Goal: Transaction & Acquisition: Purchase product/service

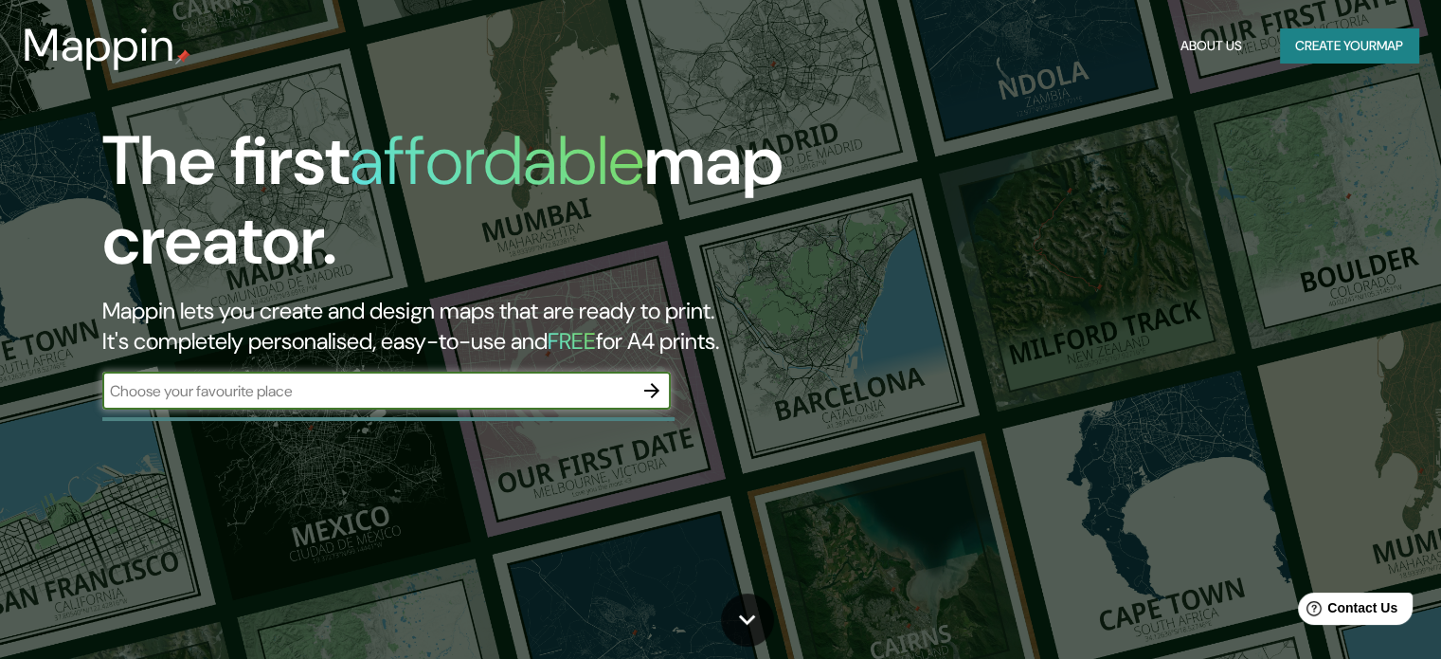
click at [435, 384] on input "text" at bounding box center [367, 391] width 531 height 22
paste input "[GEOGRAPHIC_DATA][PERSON_NAME]"
type input "[GEOGRAPHIC_DATA][PERSON_NAME]"
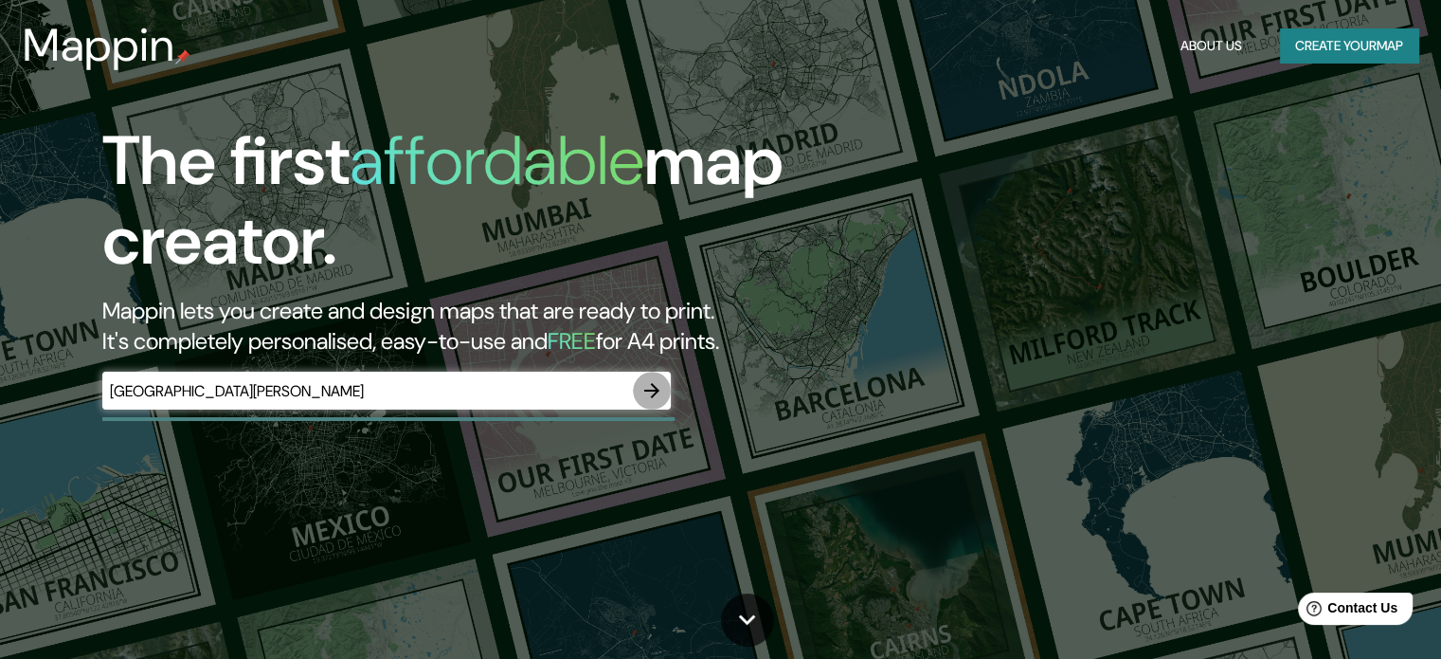
click at [656, 389] on icon "button" at bounding box center [651, 390] width 15 height 15
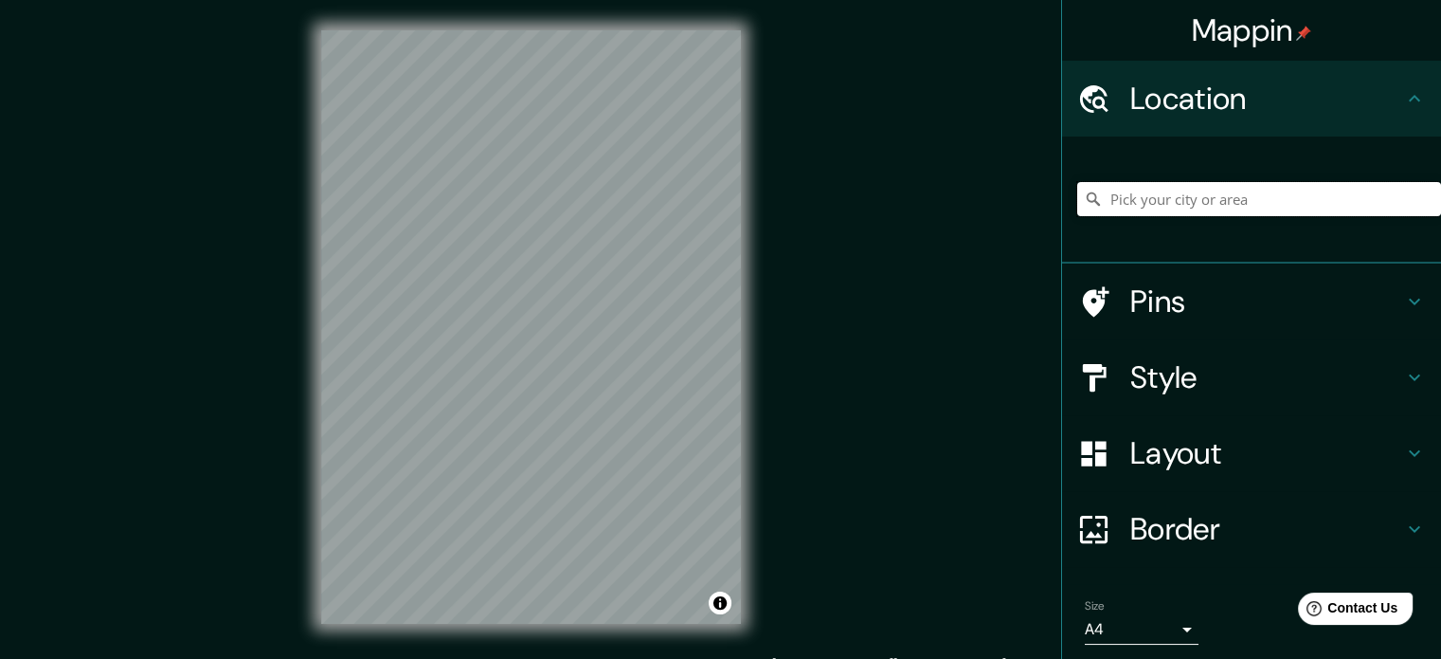
click at [1189, 197] on input "Pick your city or area" at bounding box center [1259, 199] width 364 height 34
paste input "[GEOGRAPHIC_DATA][PERSON_NAME]"
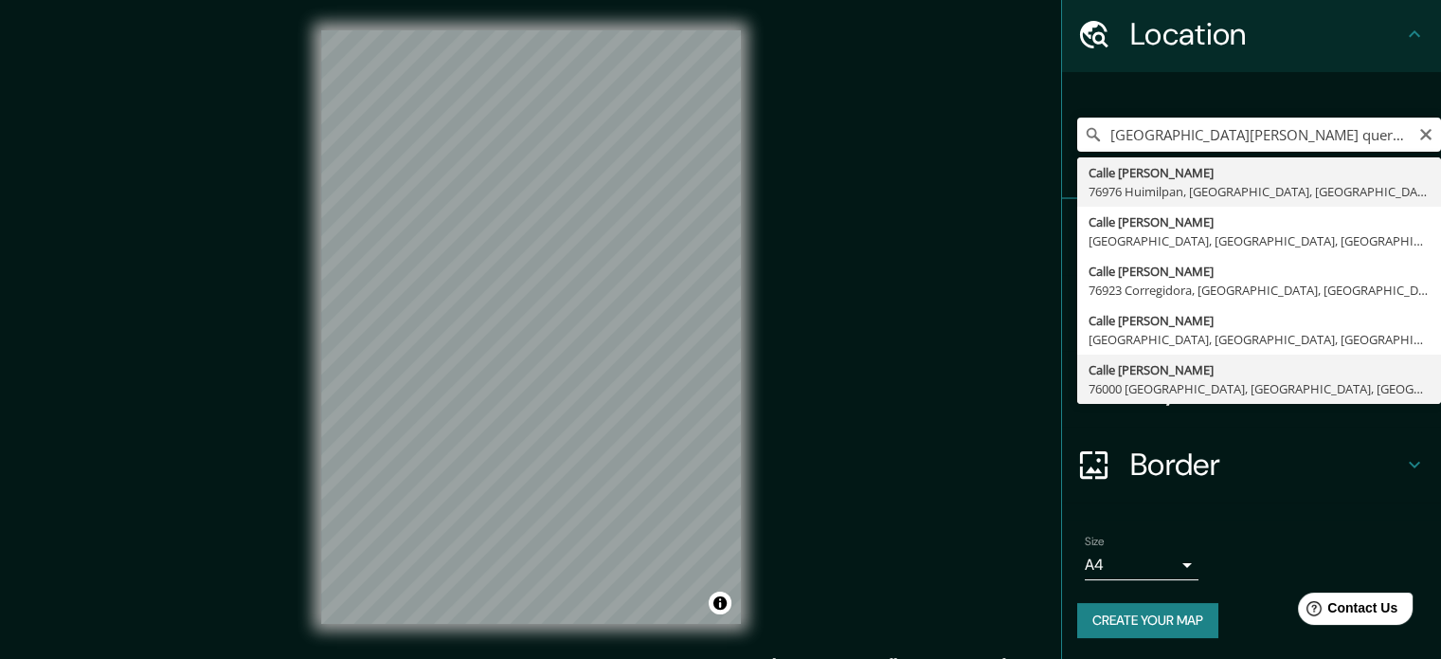
type input "[GEOGRAPHIC_DATA][PERSON_NAME], [GEOGRAPHIC_DATA], [GEOGRAPHIC_DATA]"
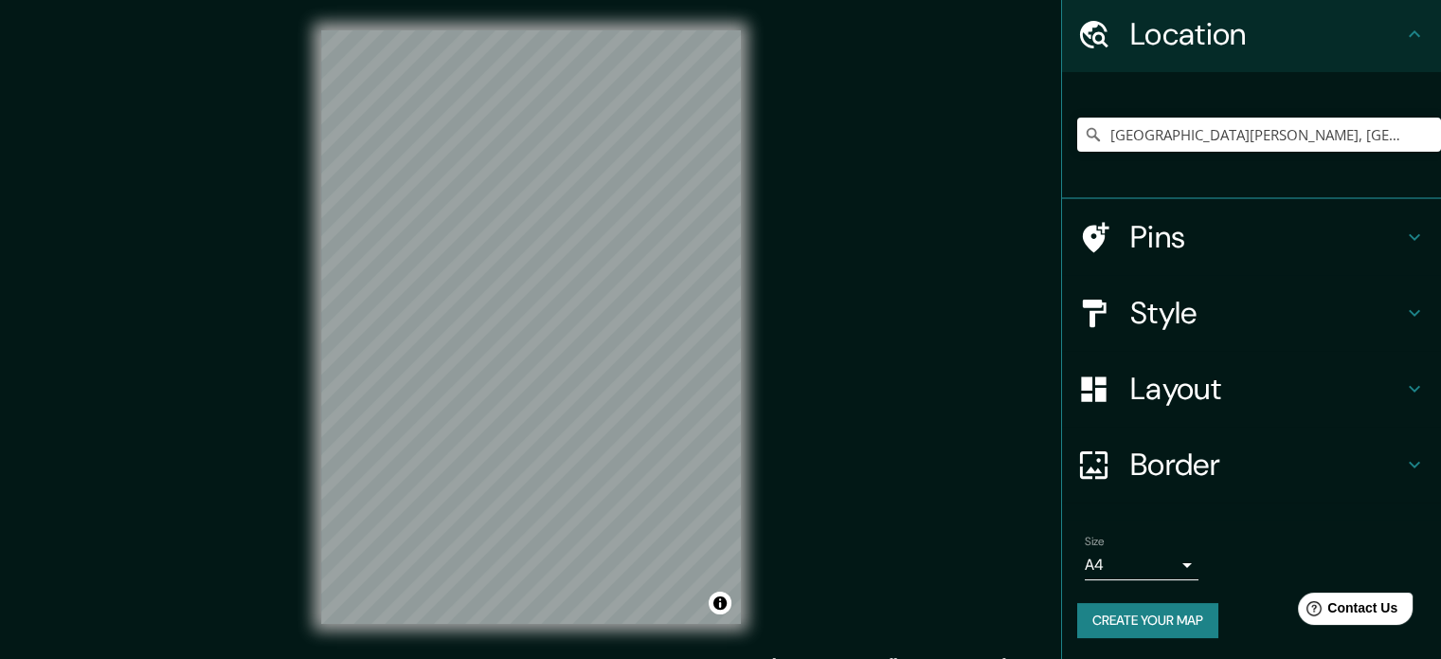
click at [1235, 397] on h4 "Layout" at bounding box center [1266, 389] width 273 height 38
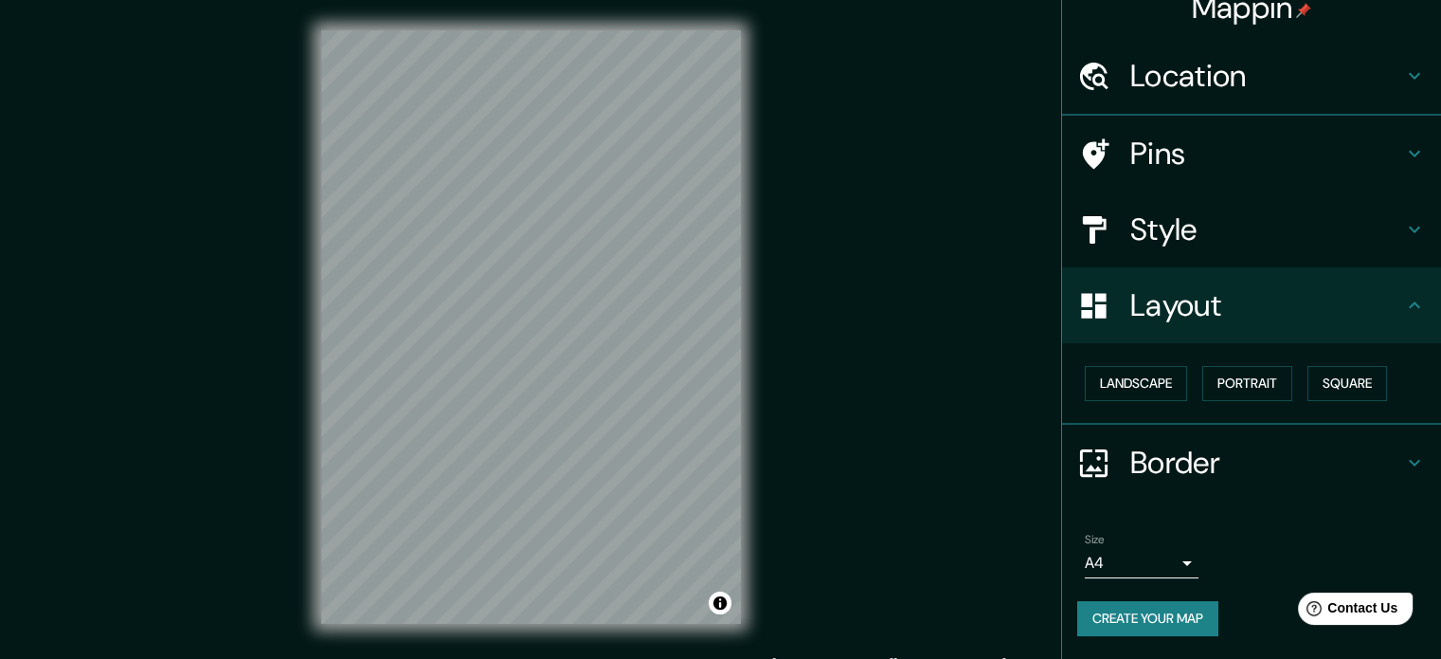
scroll to position [21, 0]
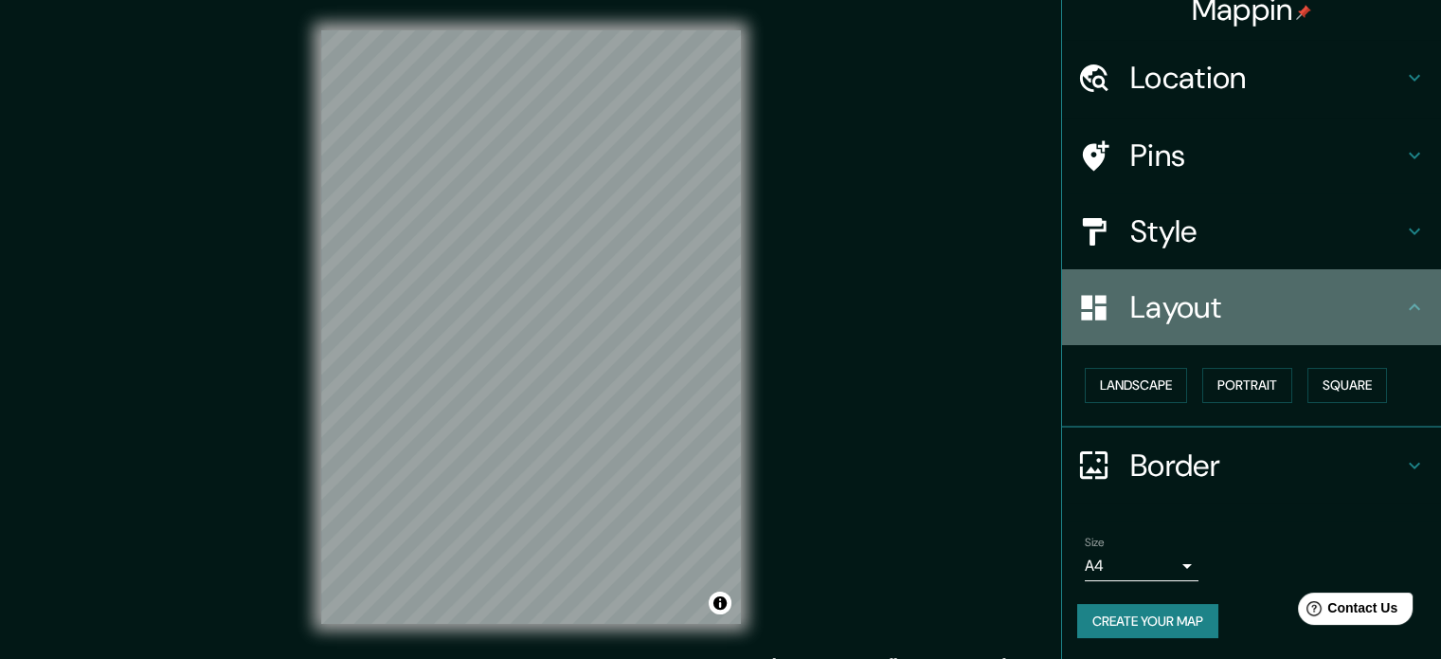
click at [1292, 321] on h4 "Layout" at bounding box center [1266, 307] width 273 height 38
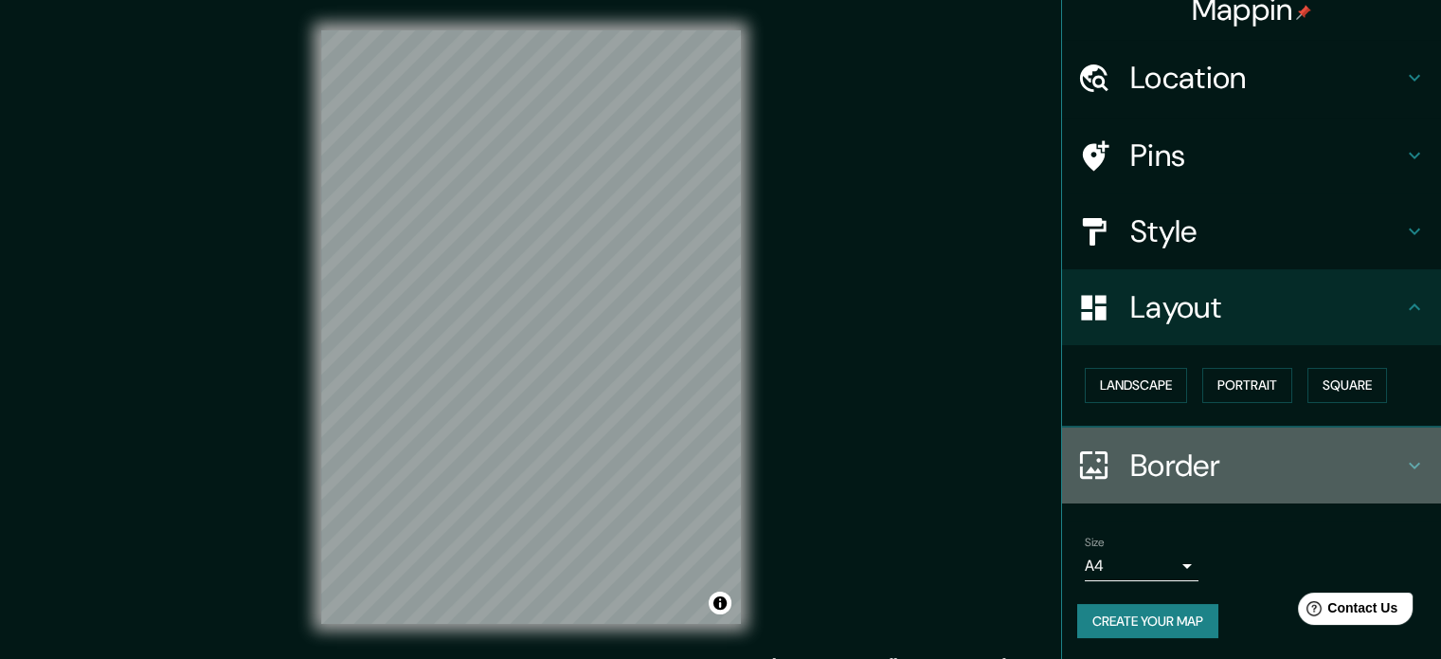
click at [1235, 471] on h4 "Border" at bounding box center [1266, 465] width 273 height 38
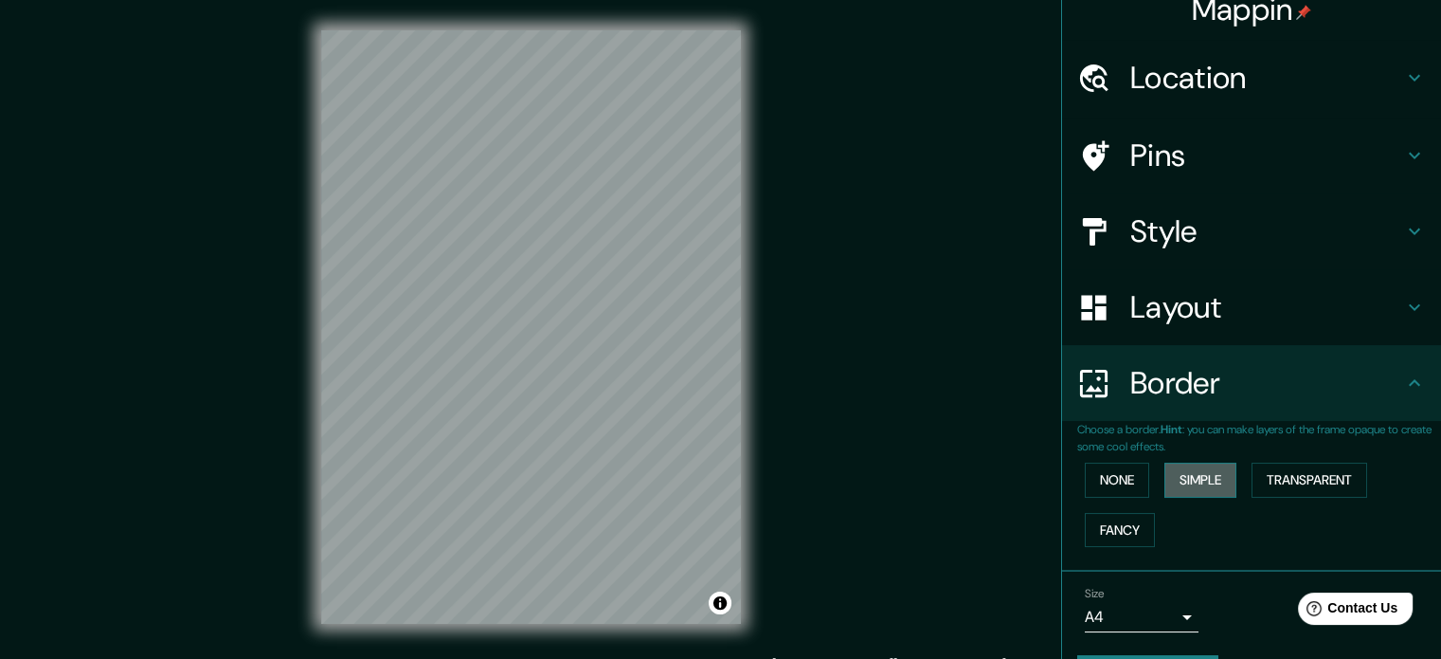
click at [1192, 480] on button "Simple" at bounding box center [1201, 479] width 72 height 35
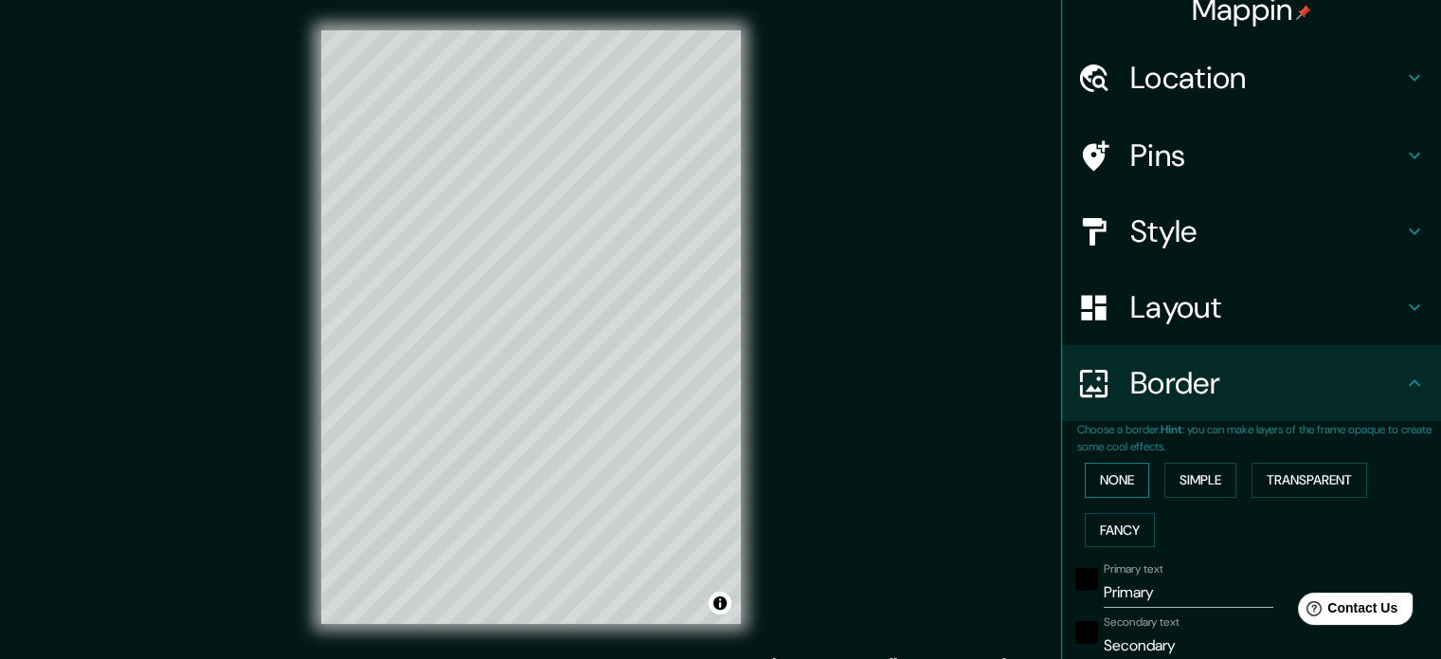
click at [1085, 477] on button "None" at bounding box center [1117, 479] width 64 height 35
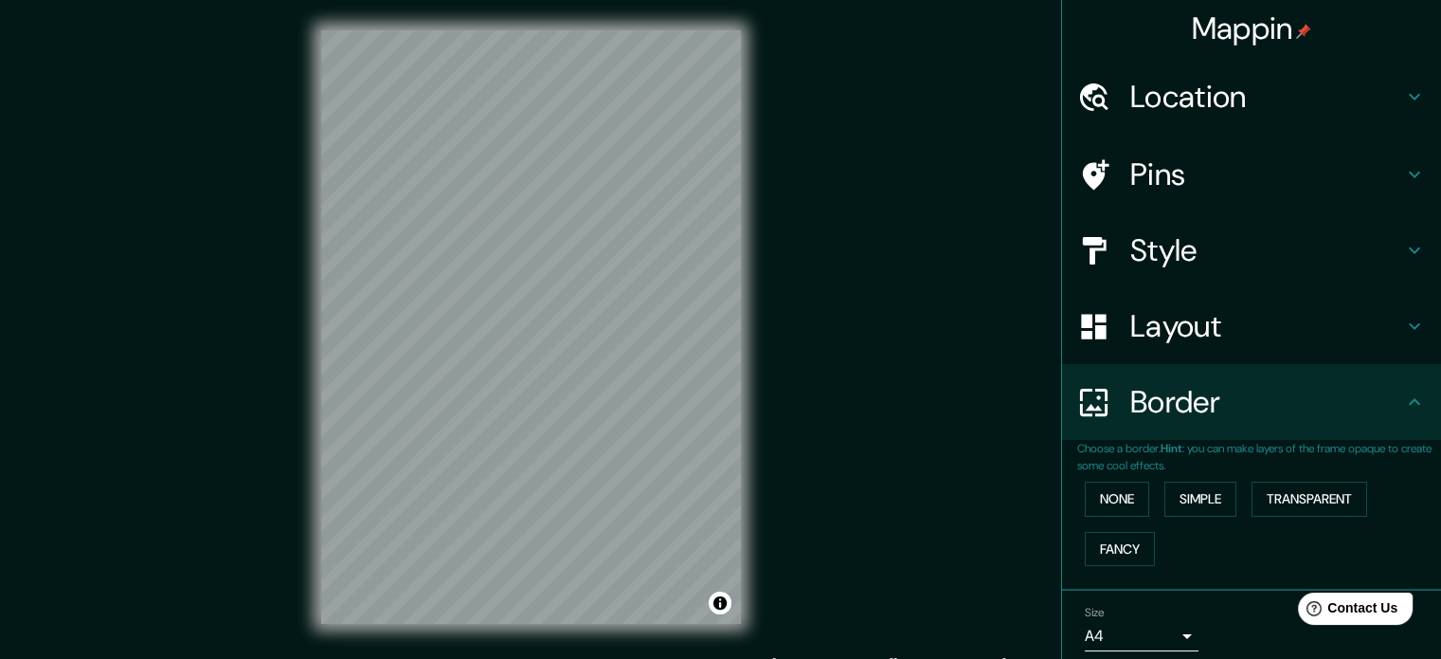
scroll to position [0, 0]
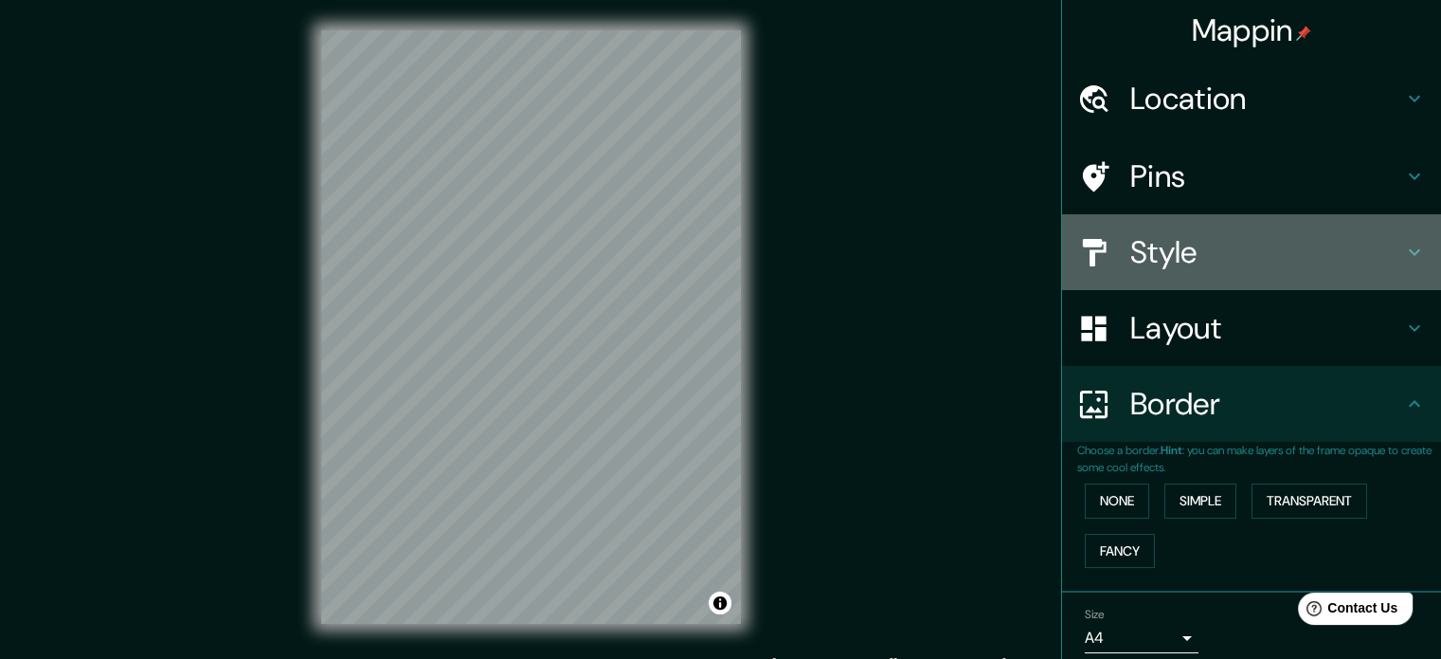
click at [1205, 249] on h4 "Style" at bounding box center [1266, 252] width 273 height 38
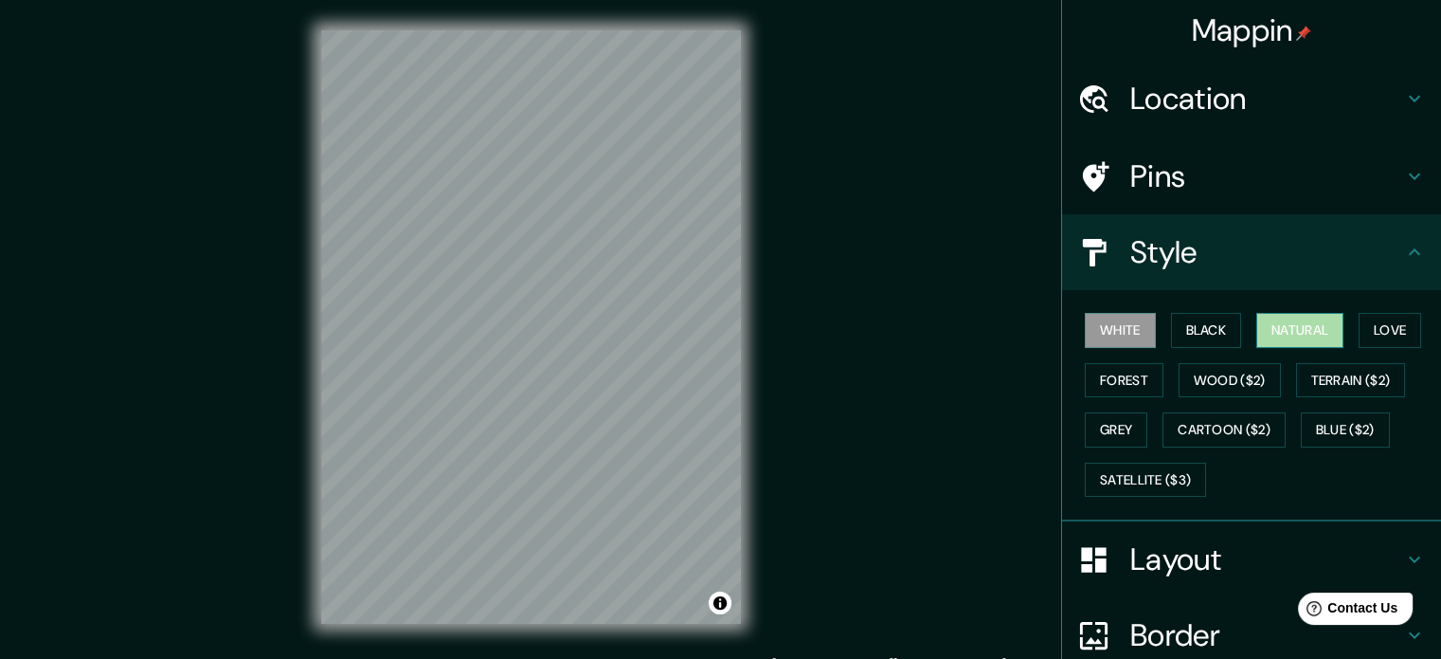
click at [1300, 334] on button "Natural" at bounding box center [1299, 330] width 87 height 35
click at [1105, 334] on button "White" at bounding box center [1120, 330] width 71 height 35
click at [1198, 334] on button "Black" at bounding box center [1206, 330] width 71 height 35
click at [1294, 320] on button "Natural" at bounding box center [1299, 330] width 87 height 35
click at [1368, 325] on button "Love" at bounding box center [1390, 330] width 63 height 35
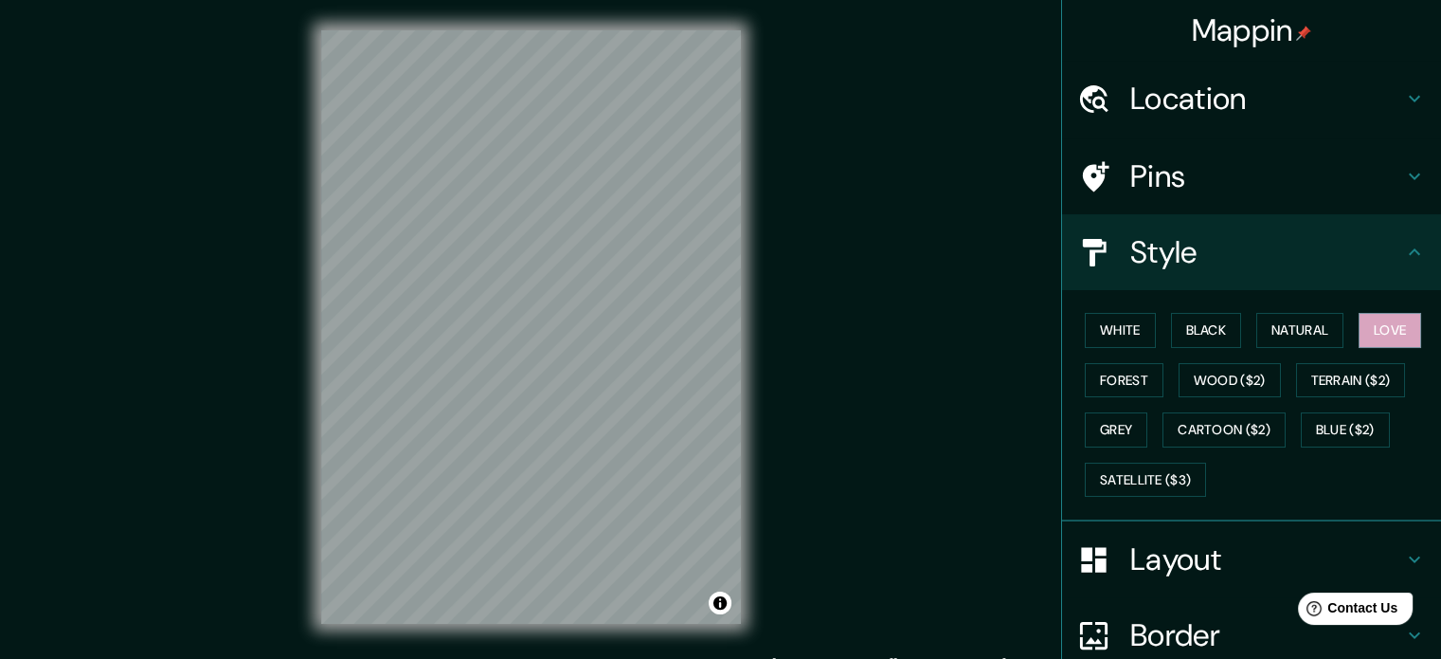
click at [1220, 100] on h4 "Location" at bounding box center [1266, 99] width 273 height 38
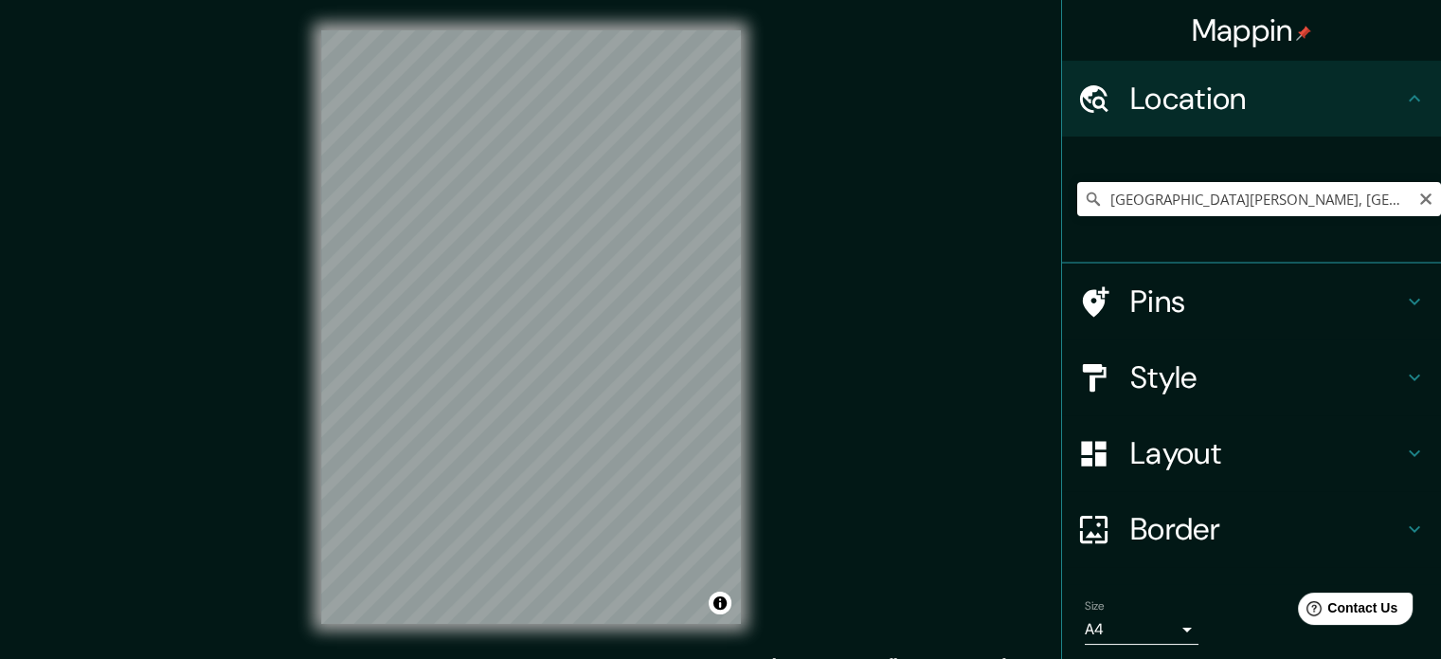
click at [1420, 193] on icon "Clear" at bounding box center [1425, 198] width 11 height 11
paste input "Centro, [GEOGRAPHIC_DATA], Qro."
type input "[GEOGRAPHIC_DATA], [GEOGRAPHIC_DATA], [GEOGRAPHIC_DATA]"
click at [1190, 298] on h4 "Pins" at bounding box center [1266, 301] width 273 height 38
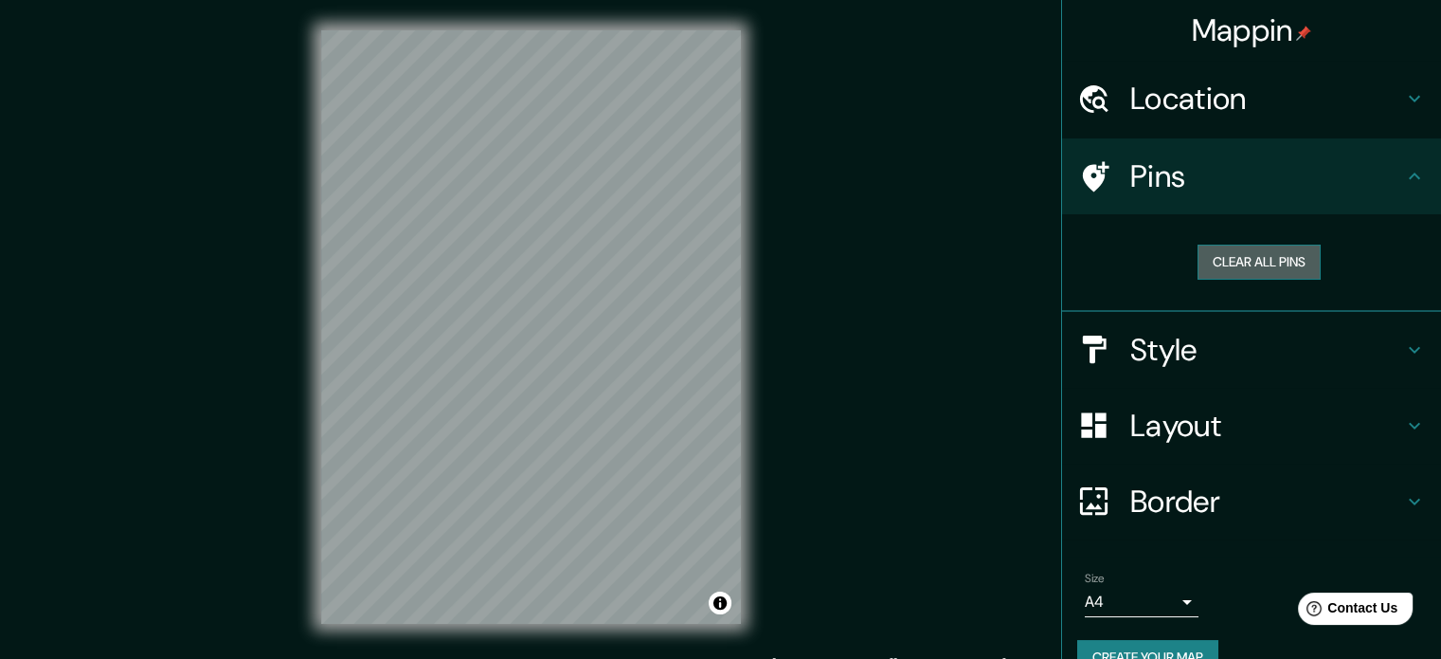
click at [1214, 268] on button "Clear all pins" at bounding box center [1259, 261] width 123 height 35
click at [1095, 175] on div at bounding box center [1103, 176] width 53 height 33
click at [1403, 171] on icon at bounding box center [1414, 176] width 23 height 23
click at [1408, 177] on icon at bounding box center [1414, 176] width 23 height 23
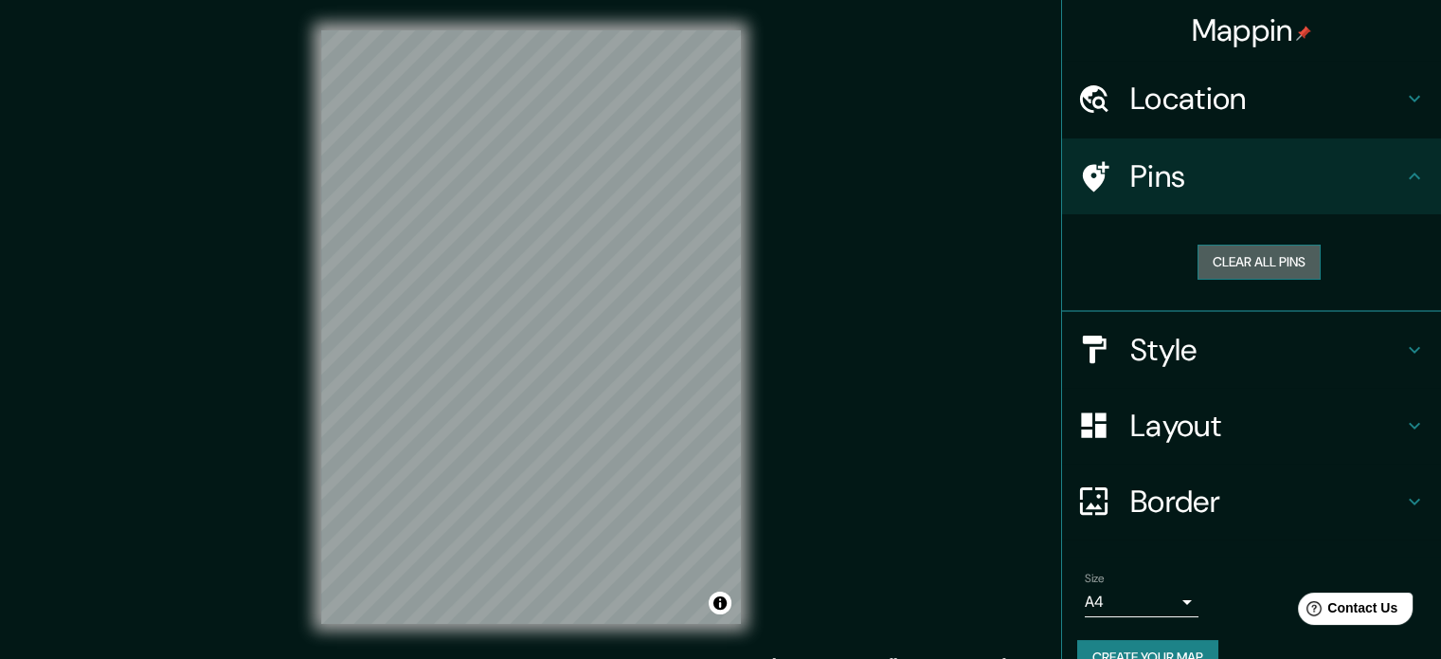
click at [1281, 255] on button "Clear all pins" at bounding box center [1259, 261] width 123 height 35
click at [1406, 173] on icon at bounding box center [1414, 176] width 23 height 23
drag, startPoint x: 1402, startPoint y: 175, endPoint x: 1386, endPoint y: 184, distance: 18.2
click at [1409, 175] on icon at bounding box center [1414, 175] width 11 height 7
click at [1005, 225] on div "Mappin Location [GEOGRAPHIC_DATA], [GEOGRAPHIC_DATA], [GEOGRAPHIC_DATA] [GEOGRA…" at bounding box center [720, 342] width 1441 height 684
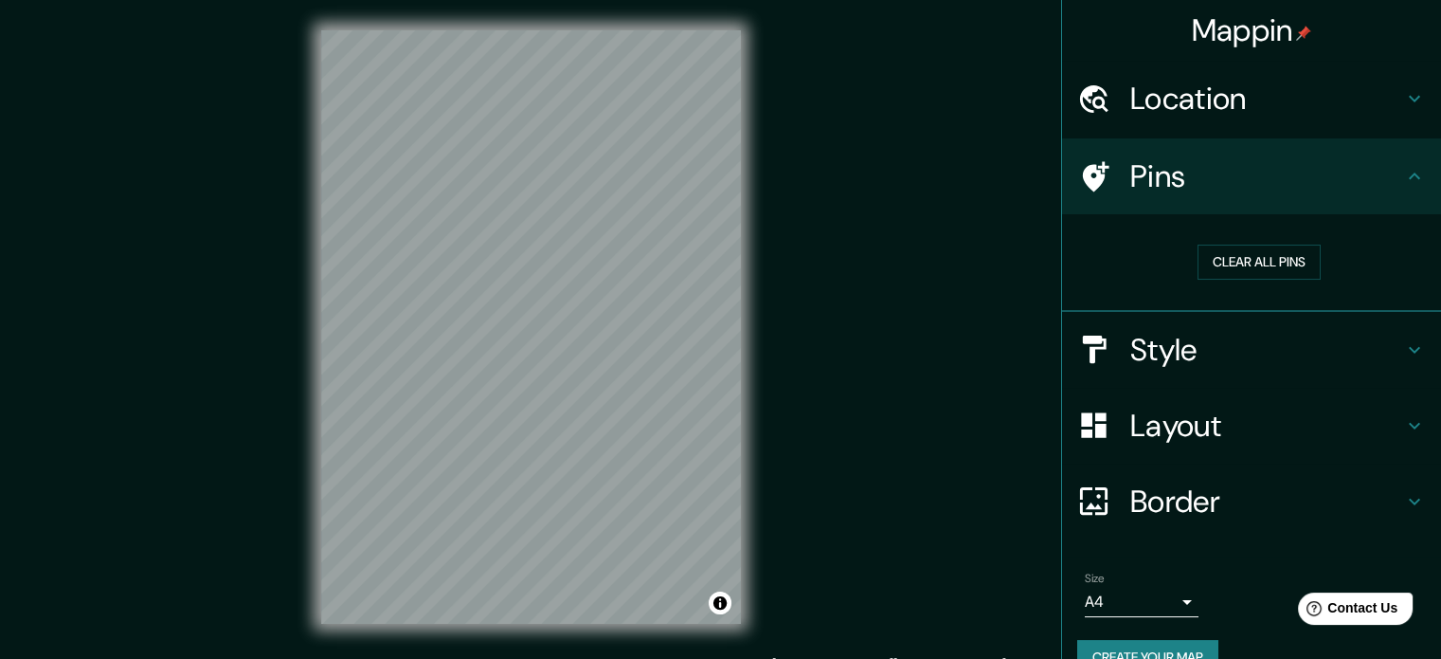
click at [1251, 104] on h4 "Location" at bounding box center [1266, 99] width 273 height 38
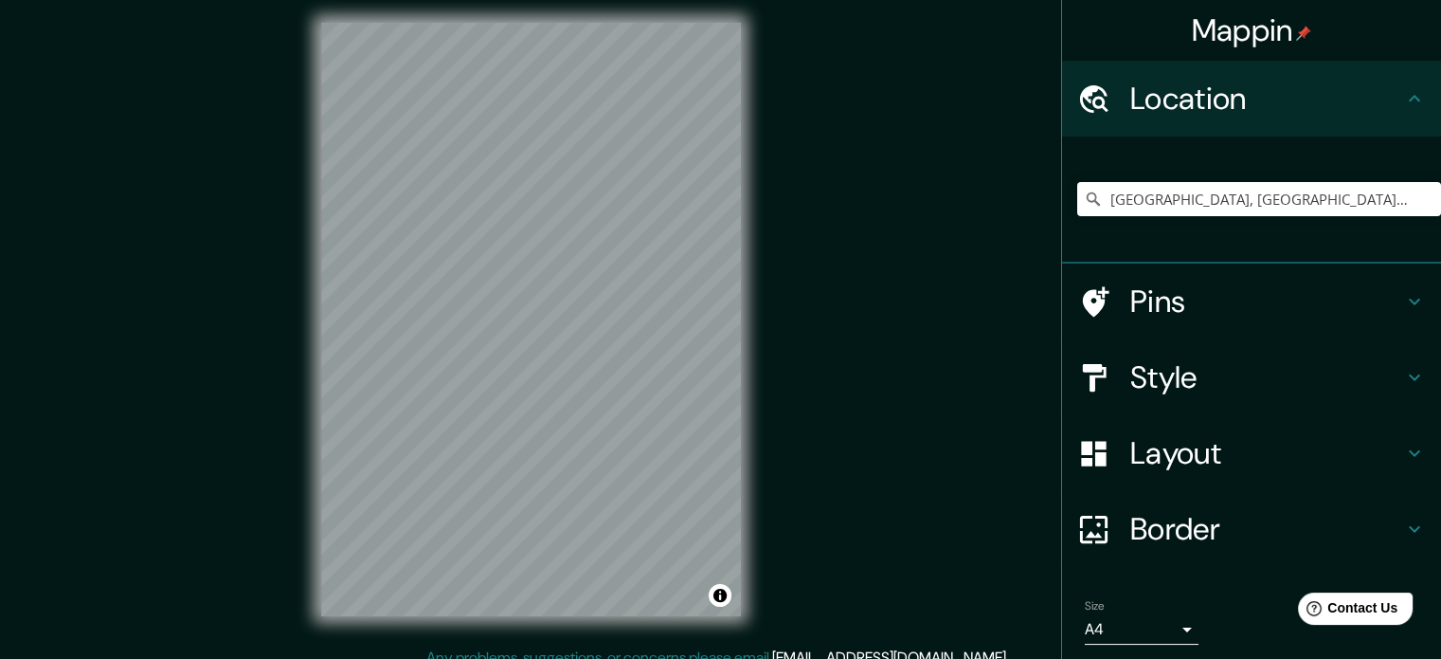
scroll to position [11, 0]
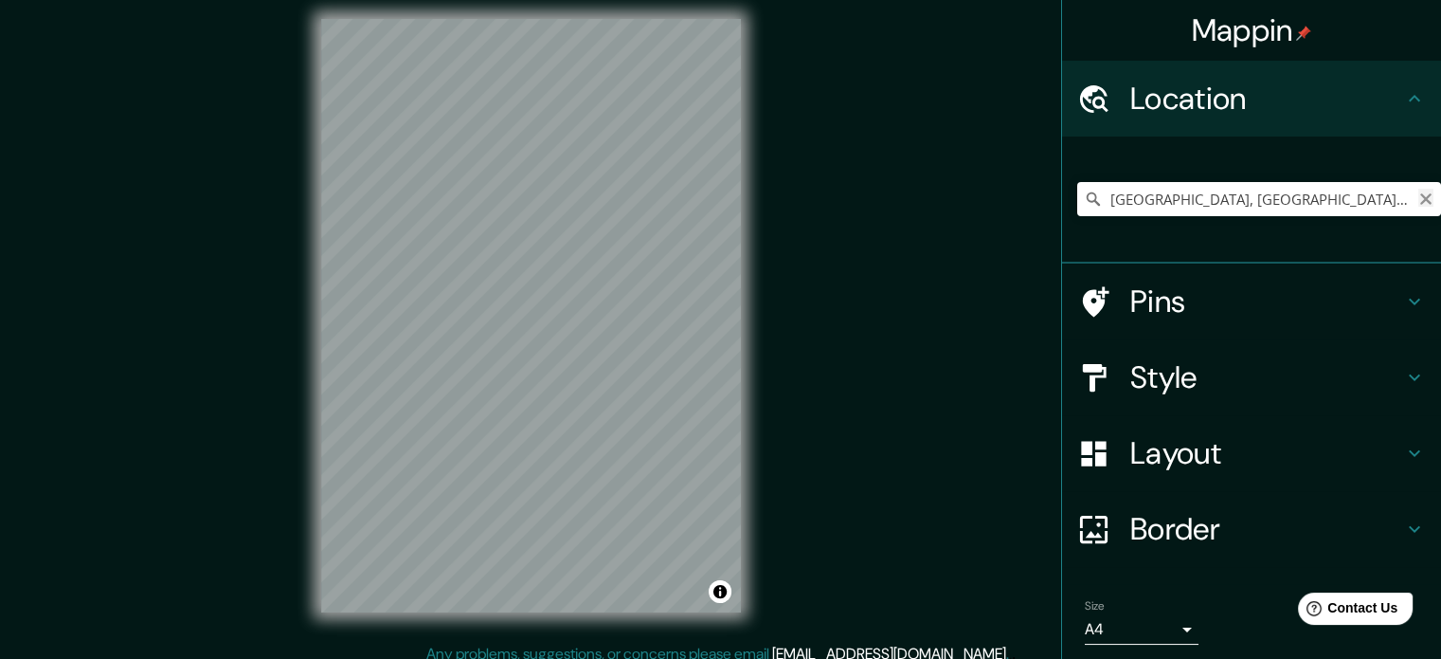
click at [1420, 199] on icon "Clear" at bounding box center [1425, 198] width 11 height 11
paste input "Centro, [GEOGRAPHIC_DATA], Qro."
type input "[GEOGRAPHIC_DATA], [GEOGRAPHIC_DATA], [GEOGRAPHIC_DATA]"
click at [1418, 203] on icon "Clear" at bounding box center [1425, 198] width 15 height 15
paste input "Centro, [GEOGRAPHIC_DATA], Qro."
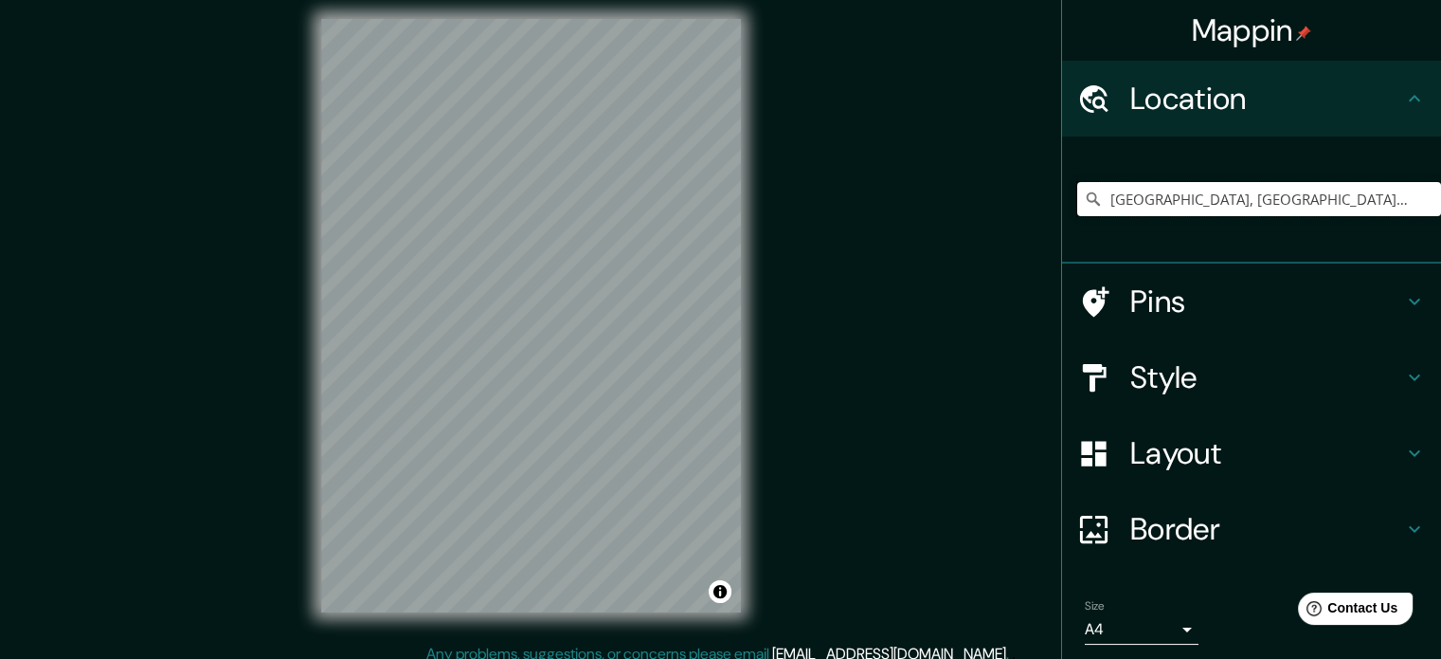
type input "[GEOGRAPHIC_DATA], [GEOGRAPHIC_DATA], [GEOGRAPHIC_DATA]"
click at [1420, 198] on icon "Clear" at bounding box center [1425, 198] width 11 height 11
paste input "[GEOGRAPHIC_DATA][PERSON_NAME]"
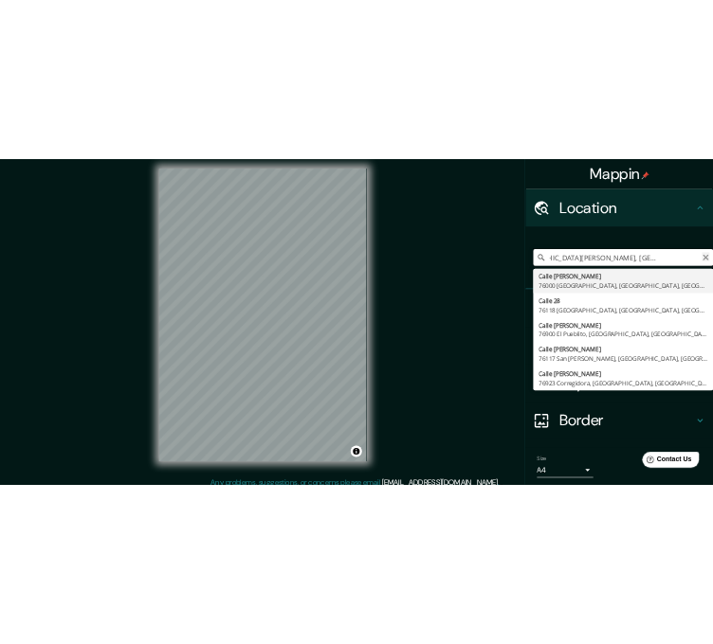
scroll to position [0, 0]
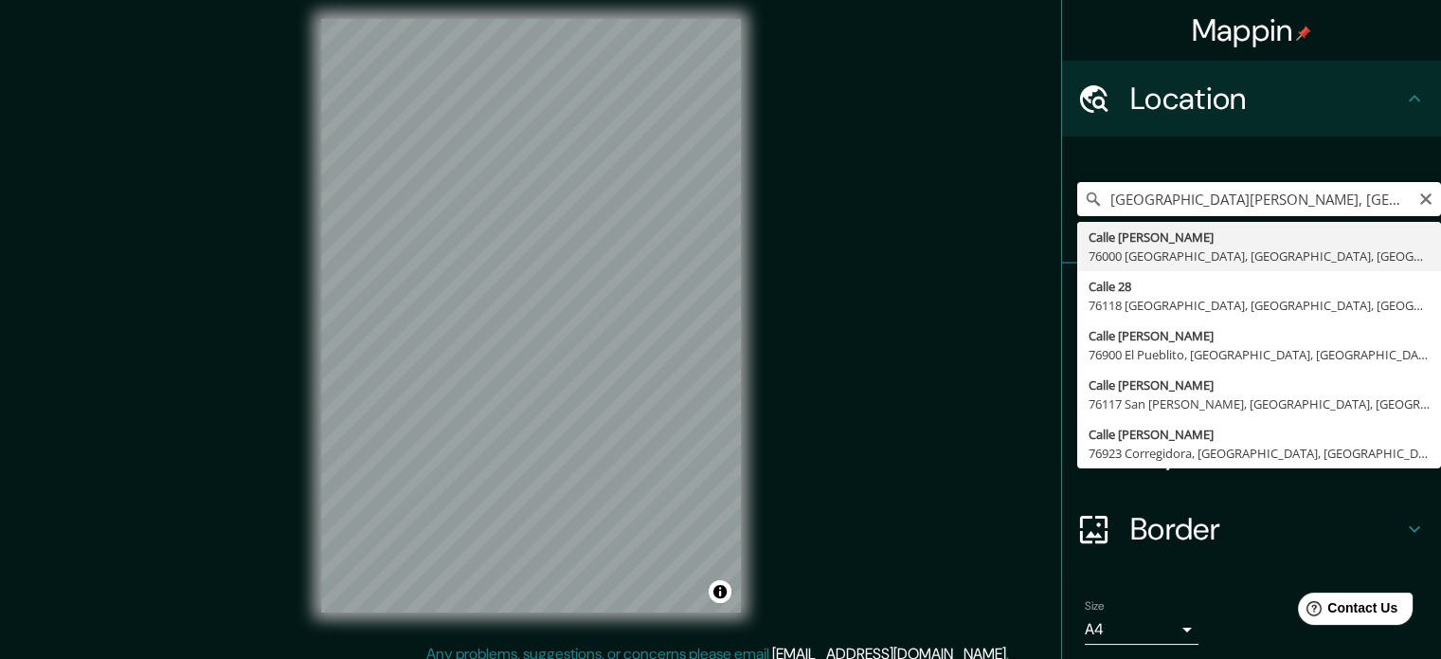
type input "[GEOGRAPHIC_DATA][PERSON_NAME], [GEOGRAPHIC_DATA], [GEOGRAPHIC_DATA]"
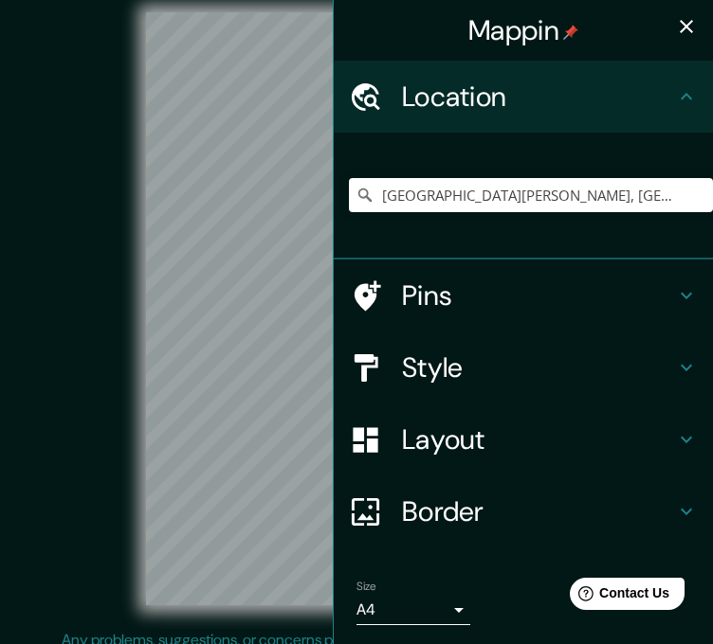
click at [675, 19] on icon "button" at bounding box center [686, 26] width 23 height 23
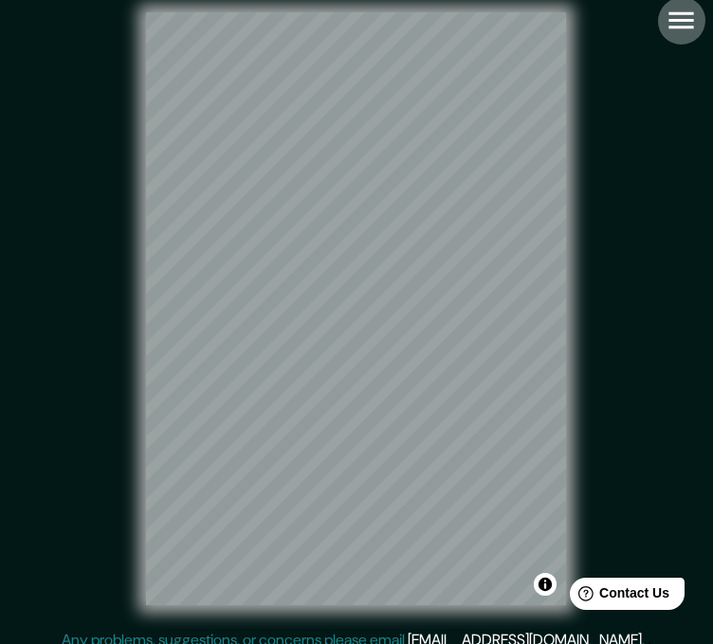
click at [662, 27] on button "button" at bounding box center [681, 20] width 48 height 48
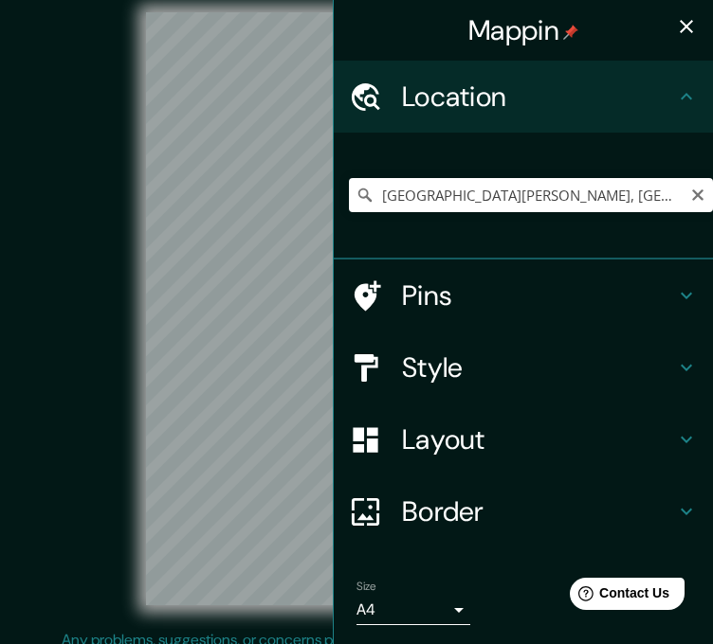
click at [690, 195] on icon "Clear" at bounding box center [697, 195] width 15 height 15
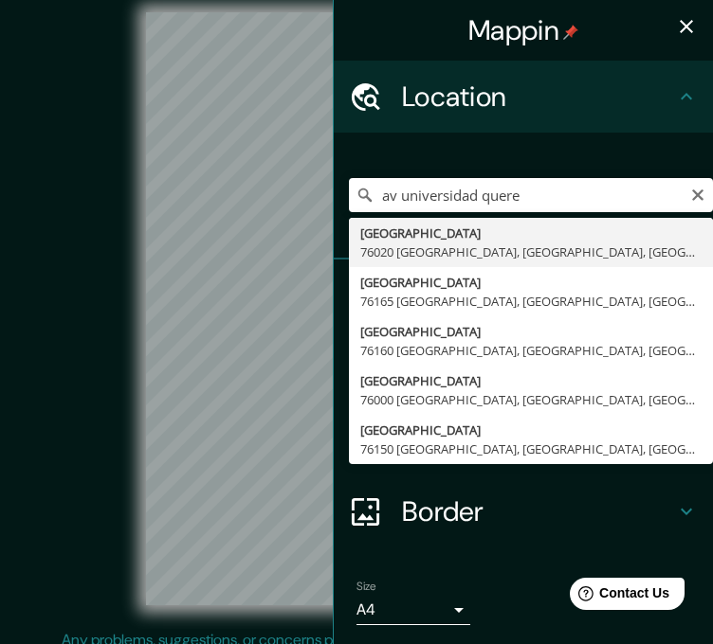
type input "[GEOGRAPHIC_DATA], [GEOGRAPHIC_DATA], [GEOGRAPHIC_DATA]"
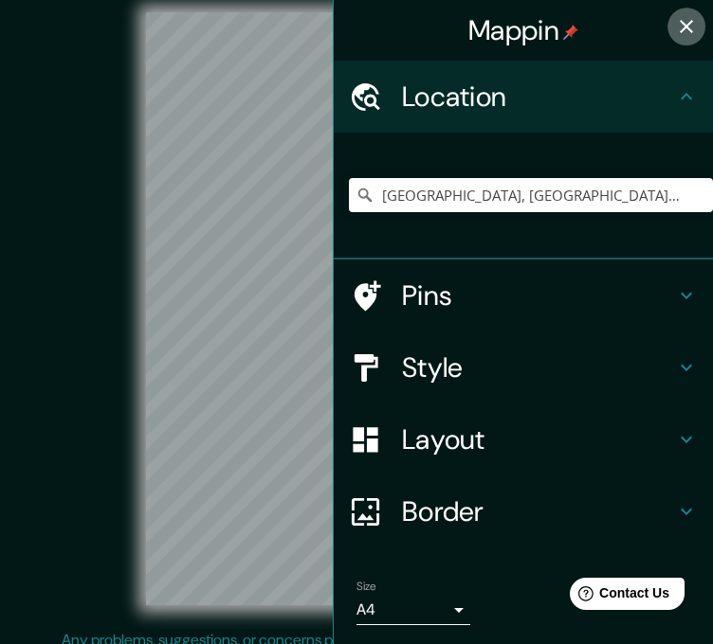
click at [679, 28] on icon "button" at bounding box center [685, 26] width 13 height 13
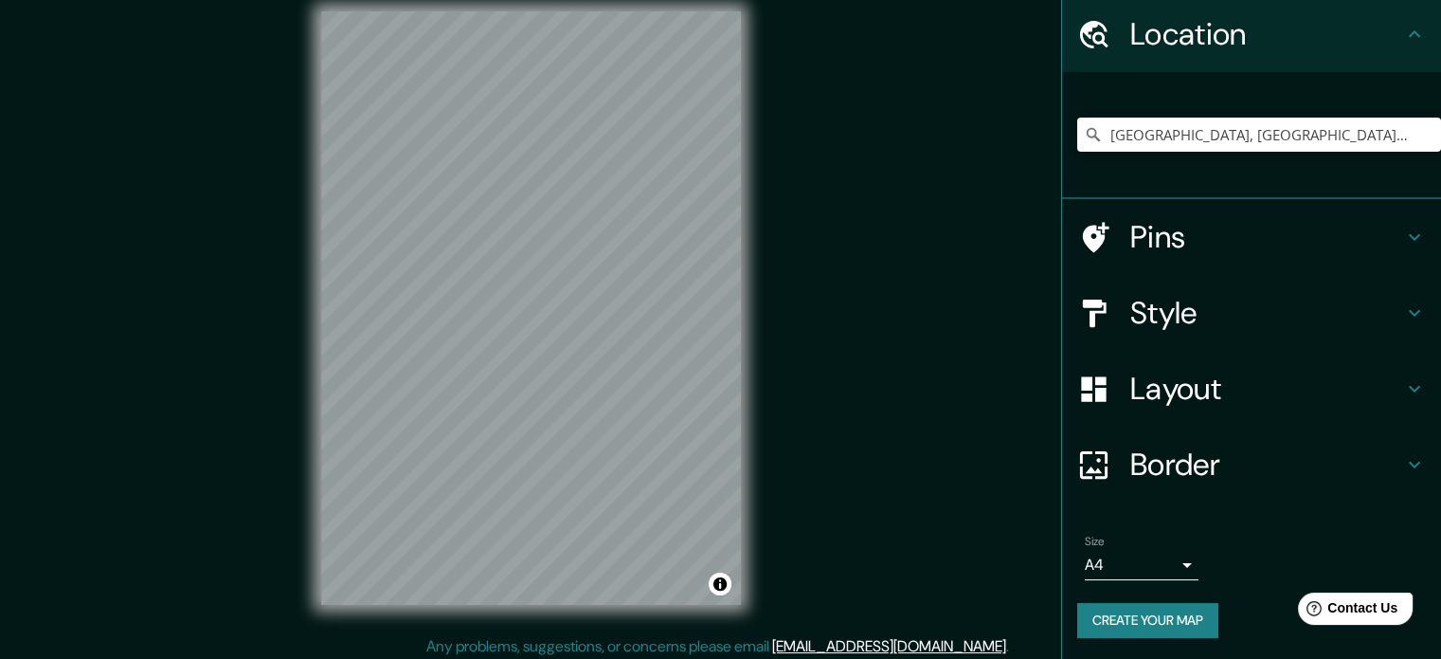
scroll to position [25, 0]
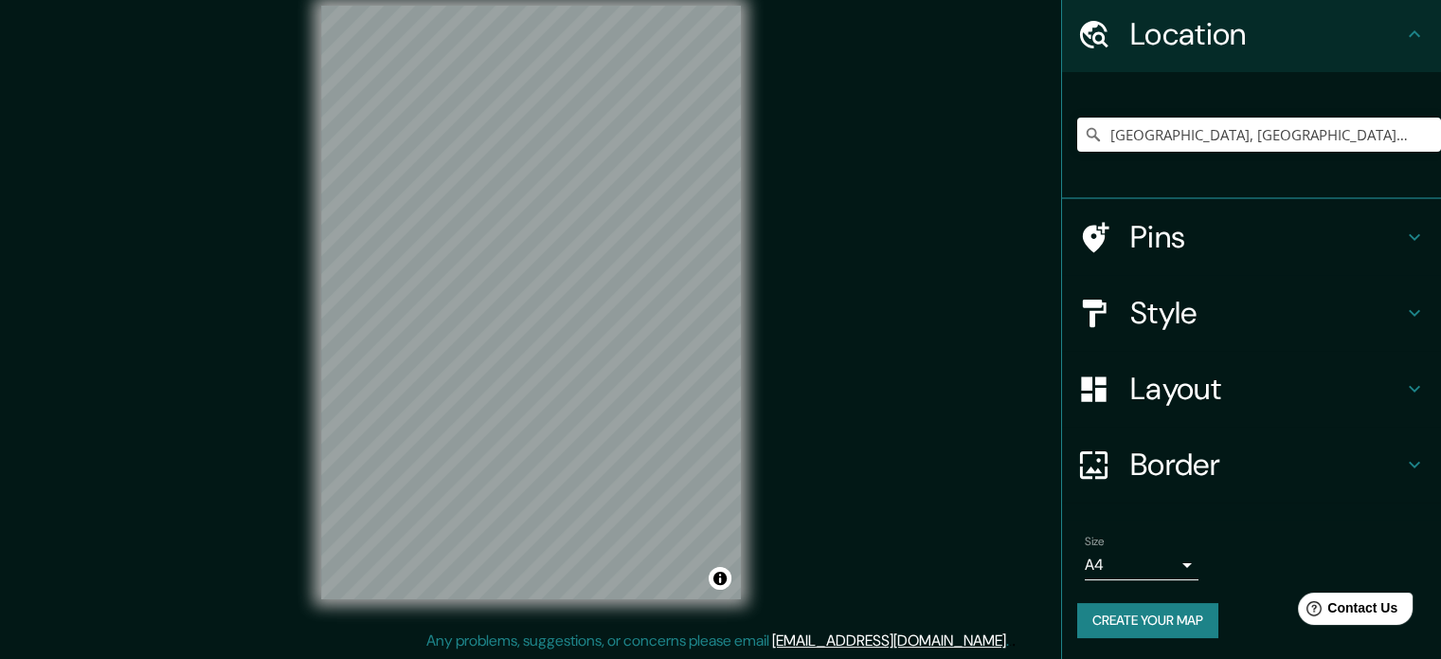
click at [1176, 606] on button "Create your map" at bounding box center [1147, 620] width 141 height 35
click at [1173, 613] on button "Create your map" at bounding box center [1147, 620] width 141 height 35
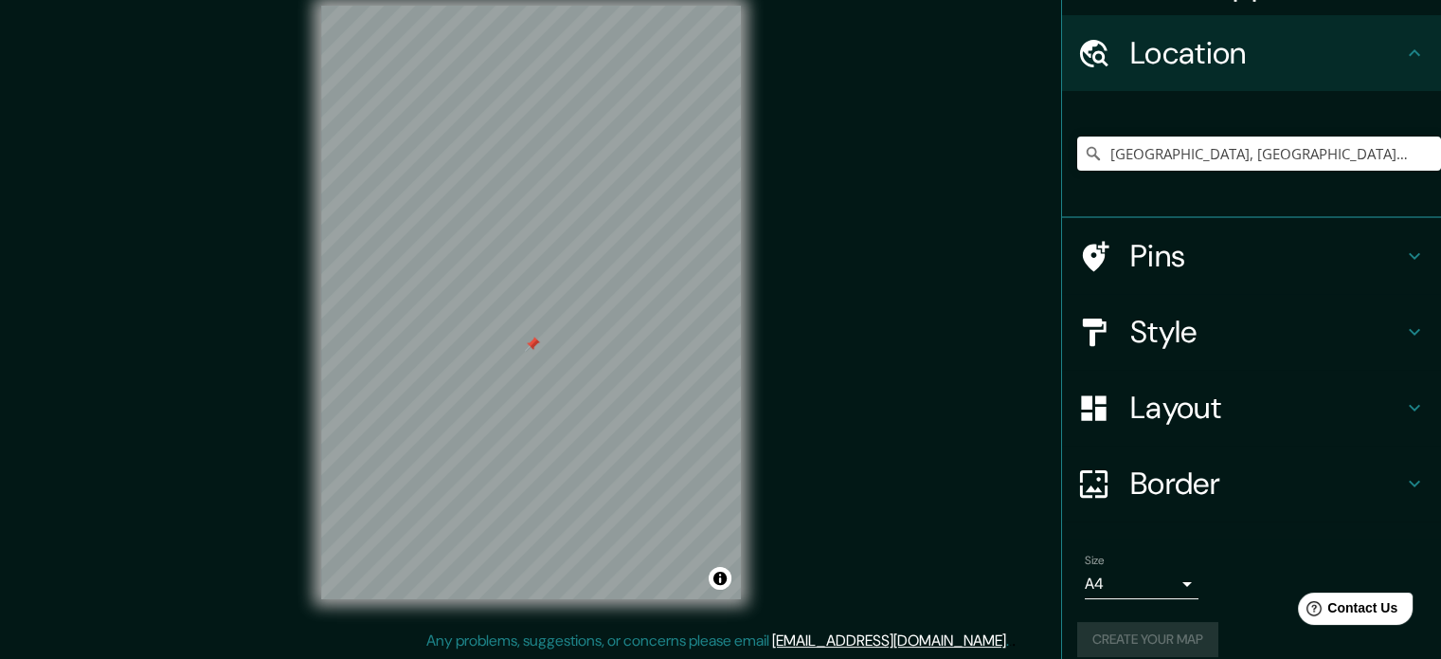
scroll to position [0, 0]
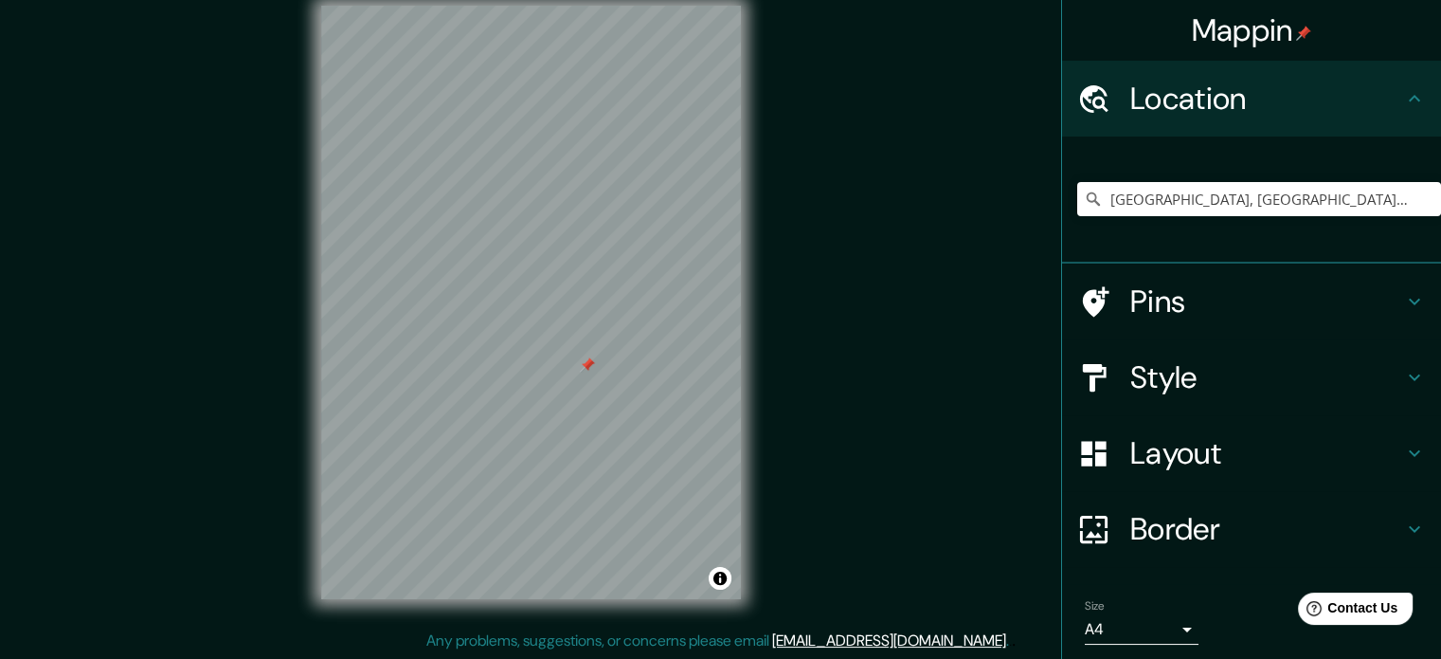
click at [808, 409] on div "© Mapbox © OpenStreetMap Improve this map" at bounding box center [531, 302] width 1297 height 593
click at [721, 580] on button "Toggle attribution" at bounding box center [720, 578] width 23 height 23
click at [720, 575] on button "Toggle attribution" at bounding box center [720, 578] width 23 height 23
click at [1427, 644] on div at bounding box center [1427, 644] width 0 height 0
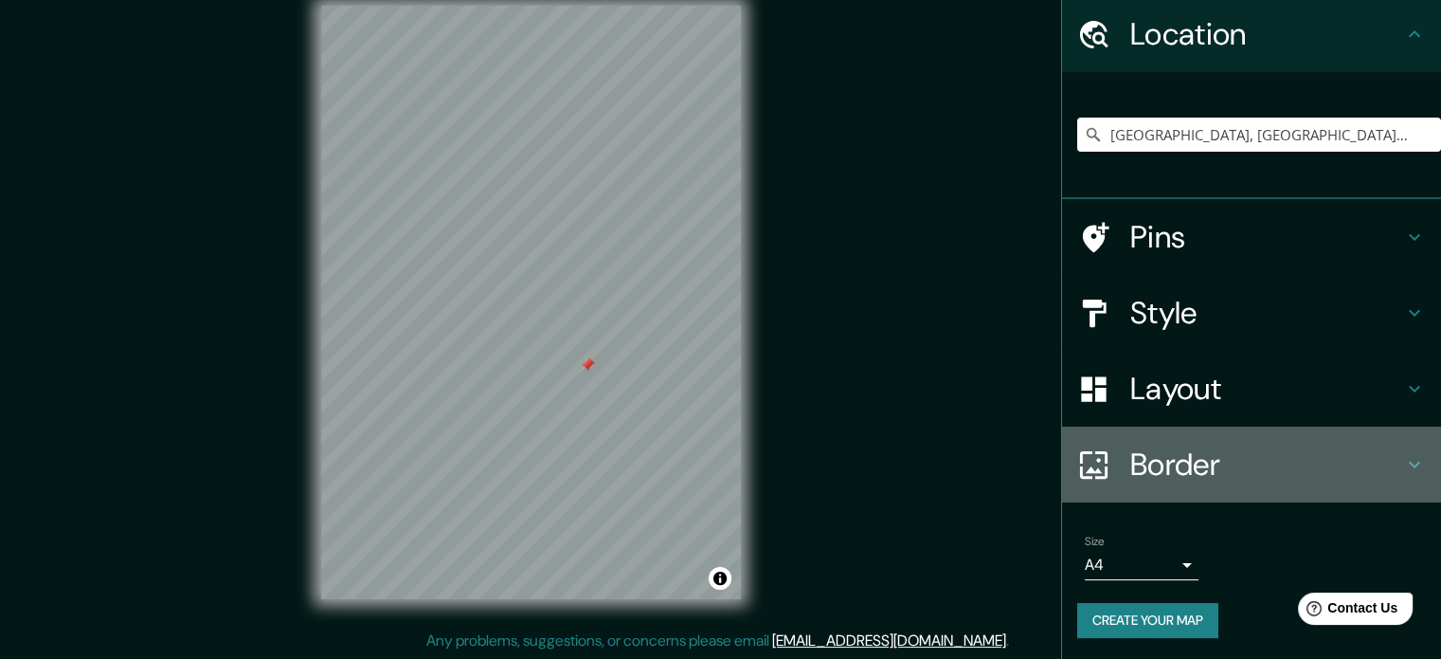
click at [1216, 465] on h4 "Border" at bounding box center [1266, 464] width 273 height 38
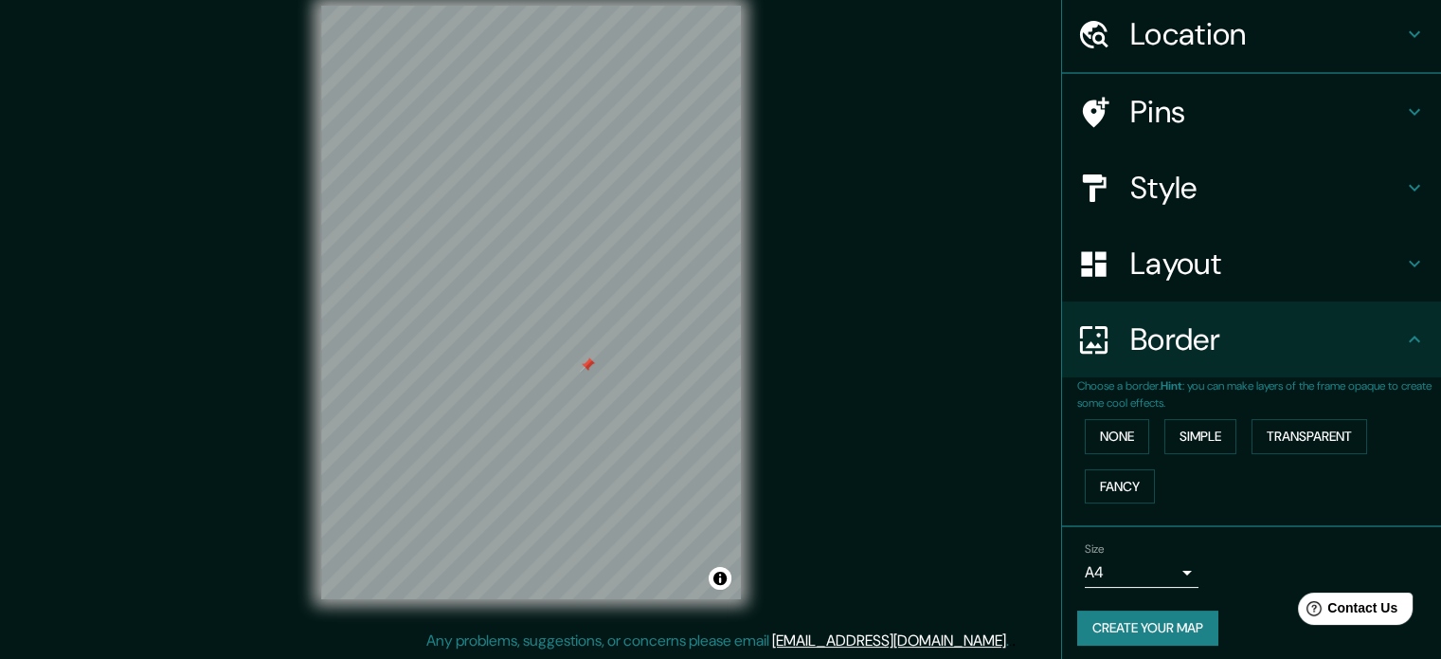
scroll to position [64, 0]
click at [1117, 433] on button "None" at bounding box center [1117, 436] width 64 height 35
click at [1217, 435] on button "Simple" at bounding box center [1201, 436] width 72 height 35
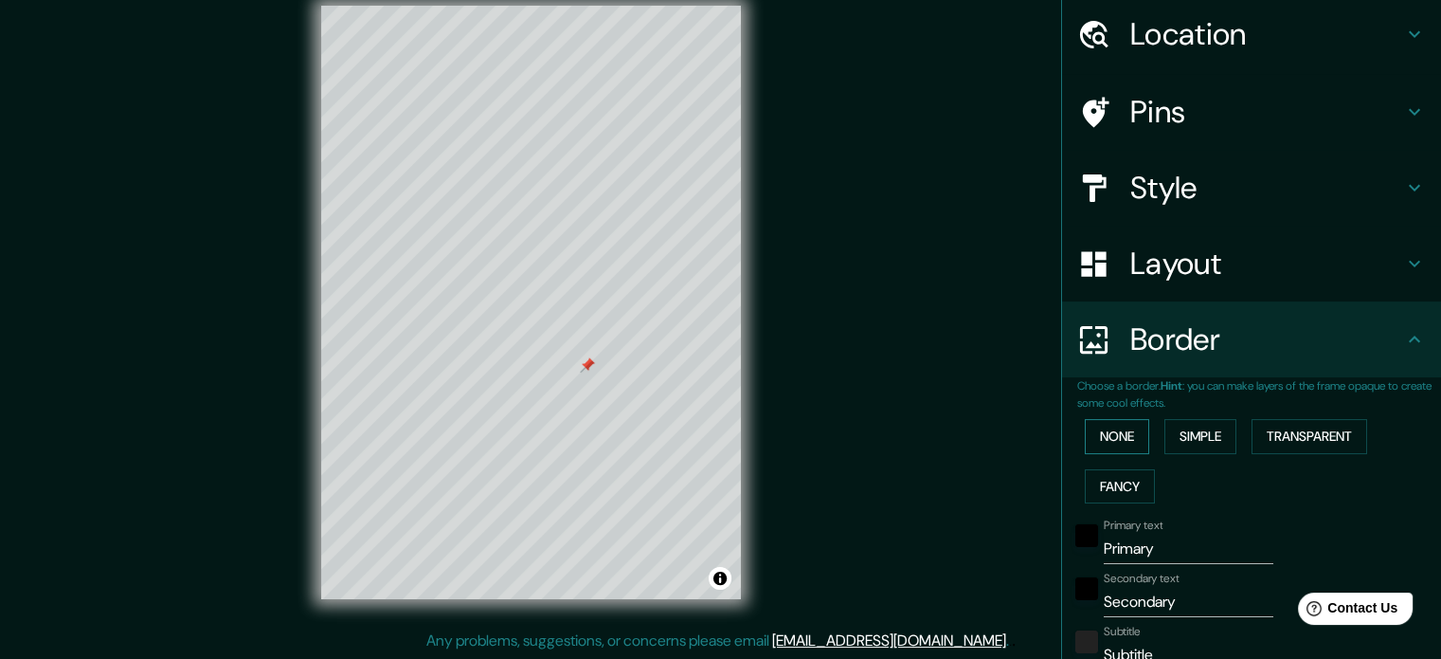
click at [1121, 439] on button "None" at bounding box center [1117, 436] width 64 height 35
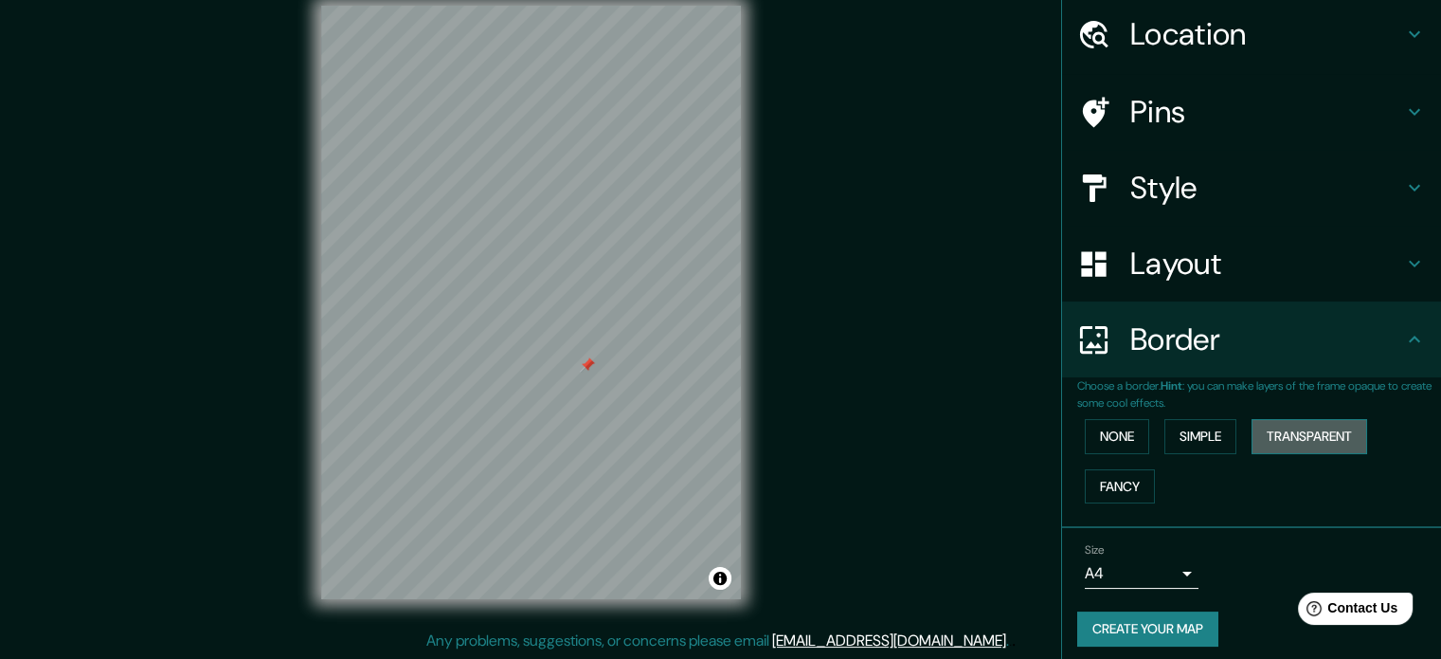
click at [1306, 427] on button "Transparent" at bounding box center [1310, 436] width 116 height 35
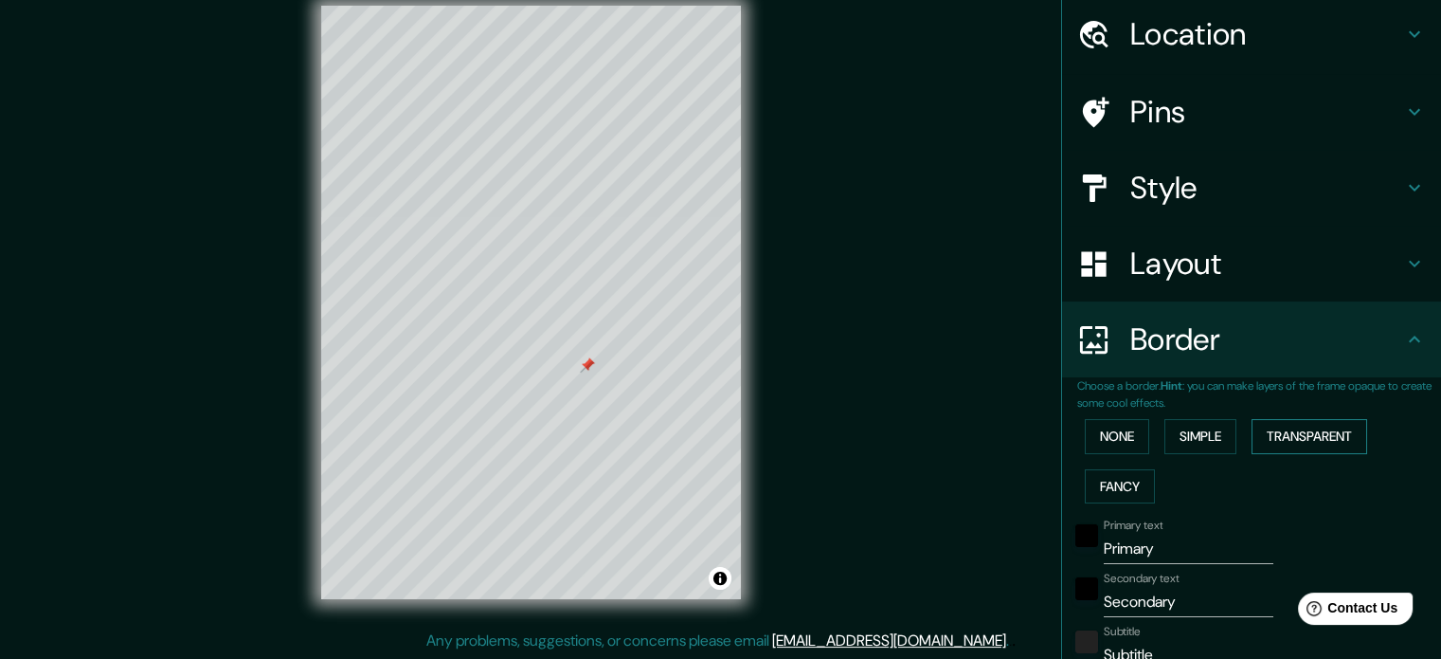
click at [1306, 427] on button "Transparent" at bounding box center [1310, 436] width 116 height 35
type input "213"
type input "35"
click at [1115, 481] on button "Fancy" at bounding box center [1120, 486] width 70 height 35
click at [1111, 443] on button "None" at bounding box center [1117, 436] width 64 height 35
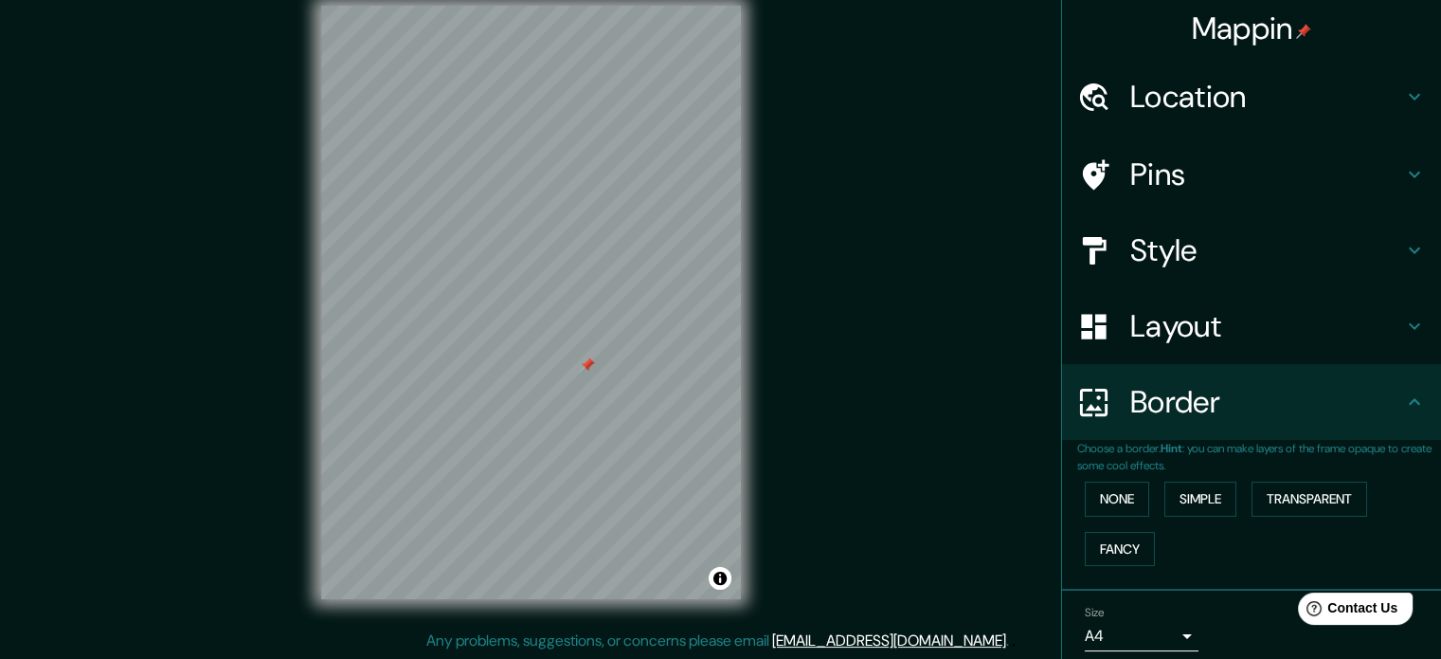
scroll to position [0, 0]
click at [1201, 340] on h4 "Layout" at bounding box center [1266, 328] width 273 height 38
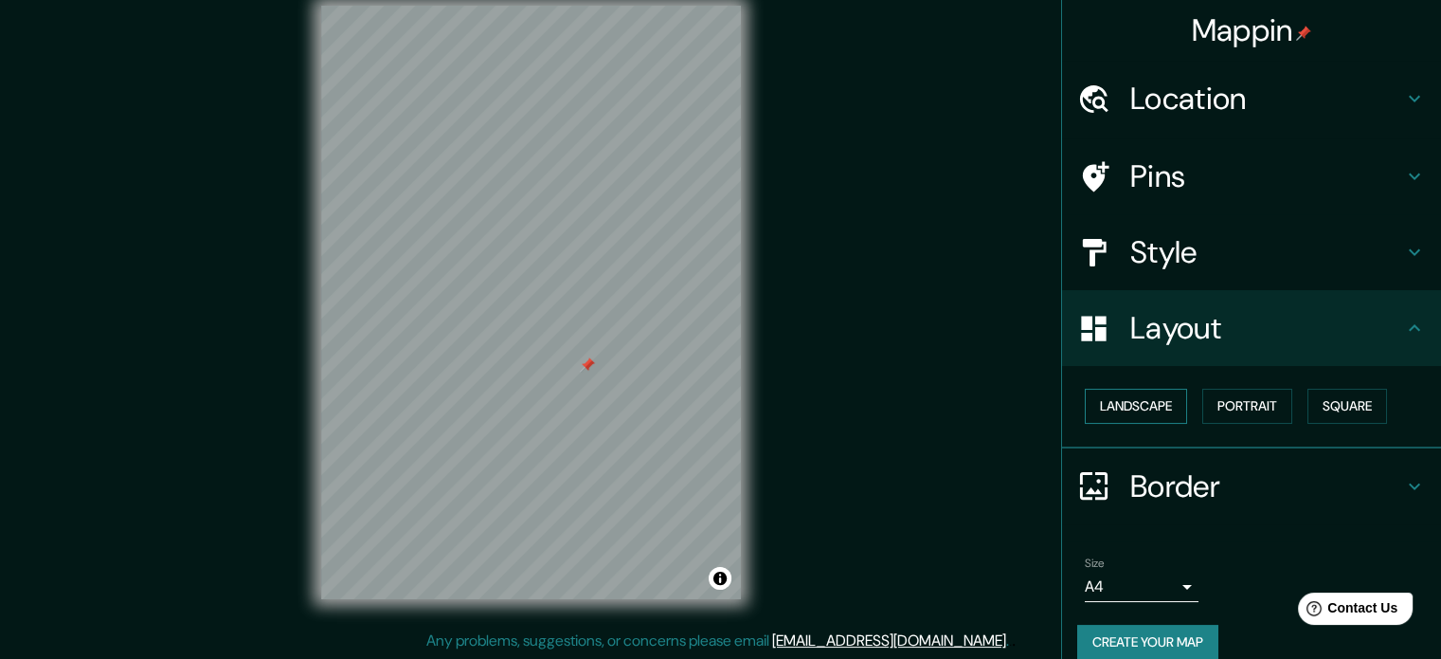
click at [1148, 411] on button "Landscape" at bounding box center [1136, 405] width 102 height 35
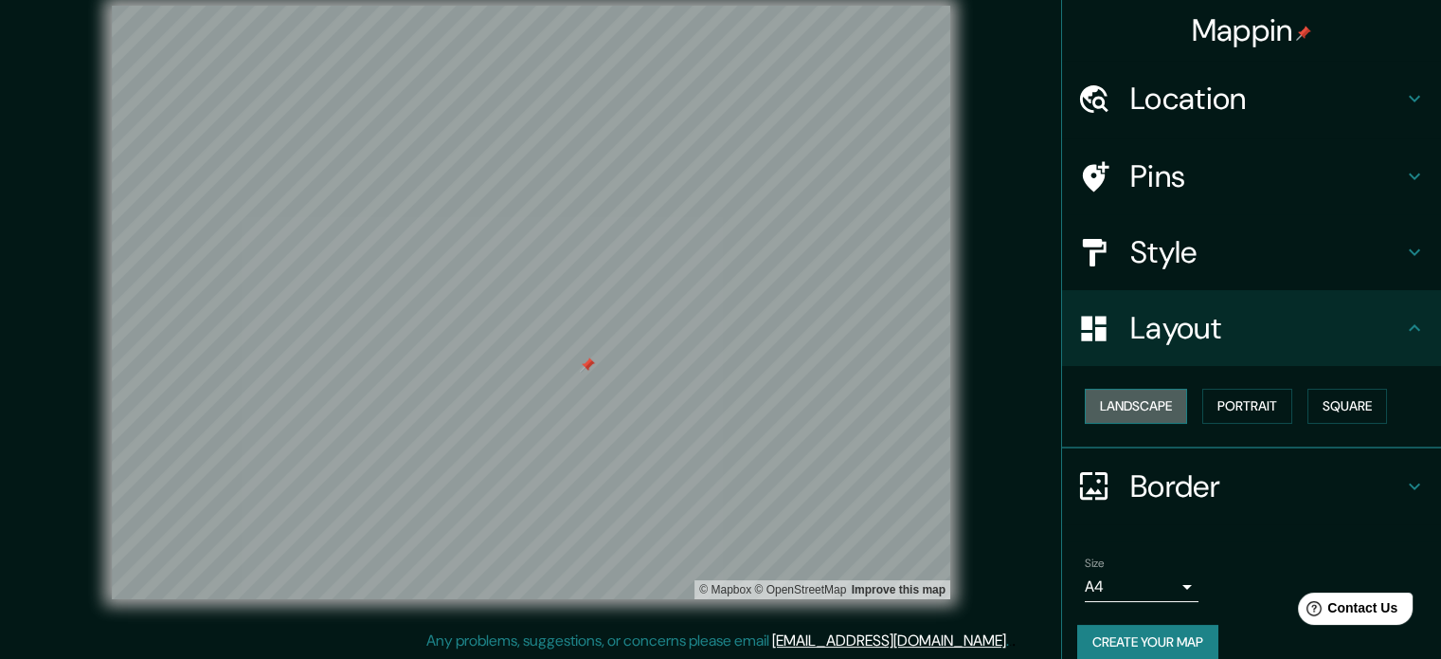
click at [1148, 411] on button "Landscape" at bounding box center [1136, 405] width 102 height 35
click at [1248, 407] on button "Portrait" at bounding box center [1247, 405] width 90 height 35
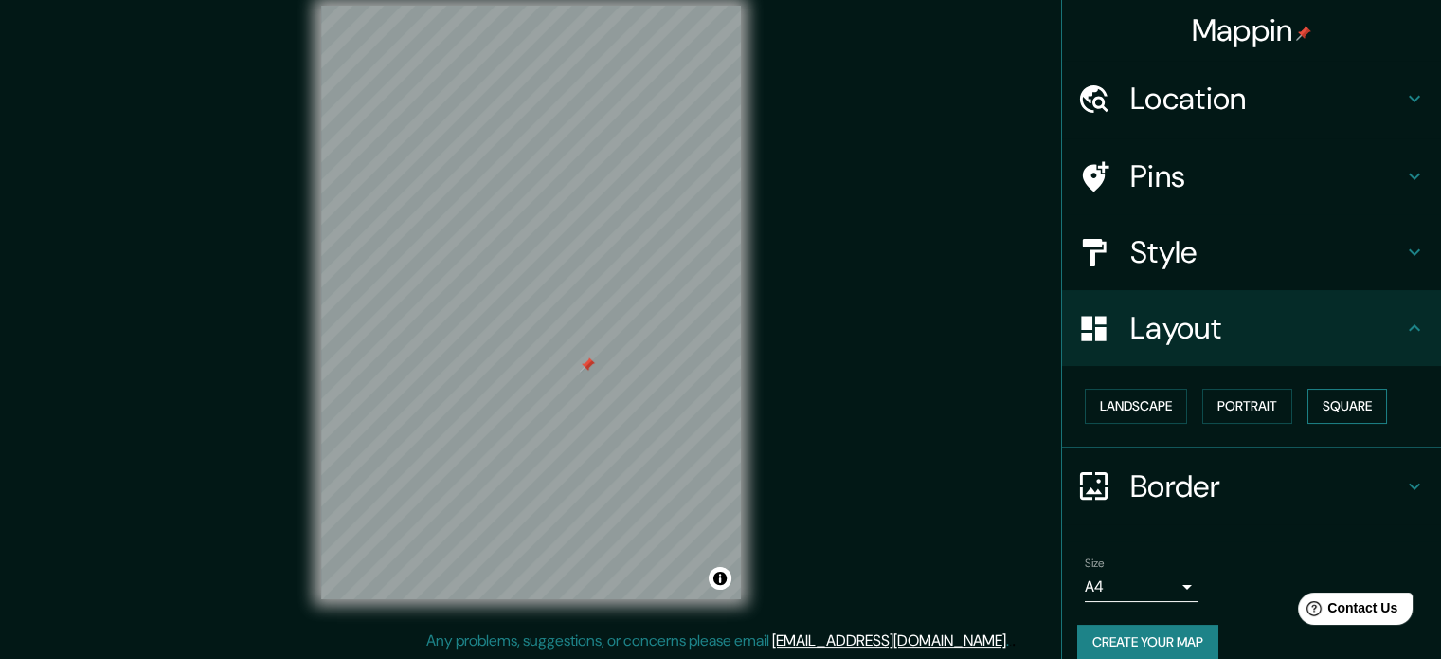
click at [1377, 396] on button "Square" at bounding box center [1348, 405] width 80 height 35
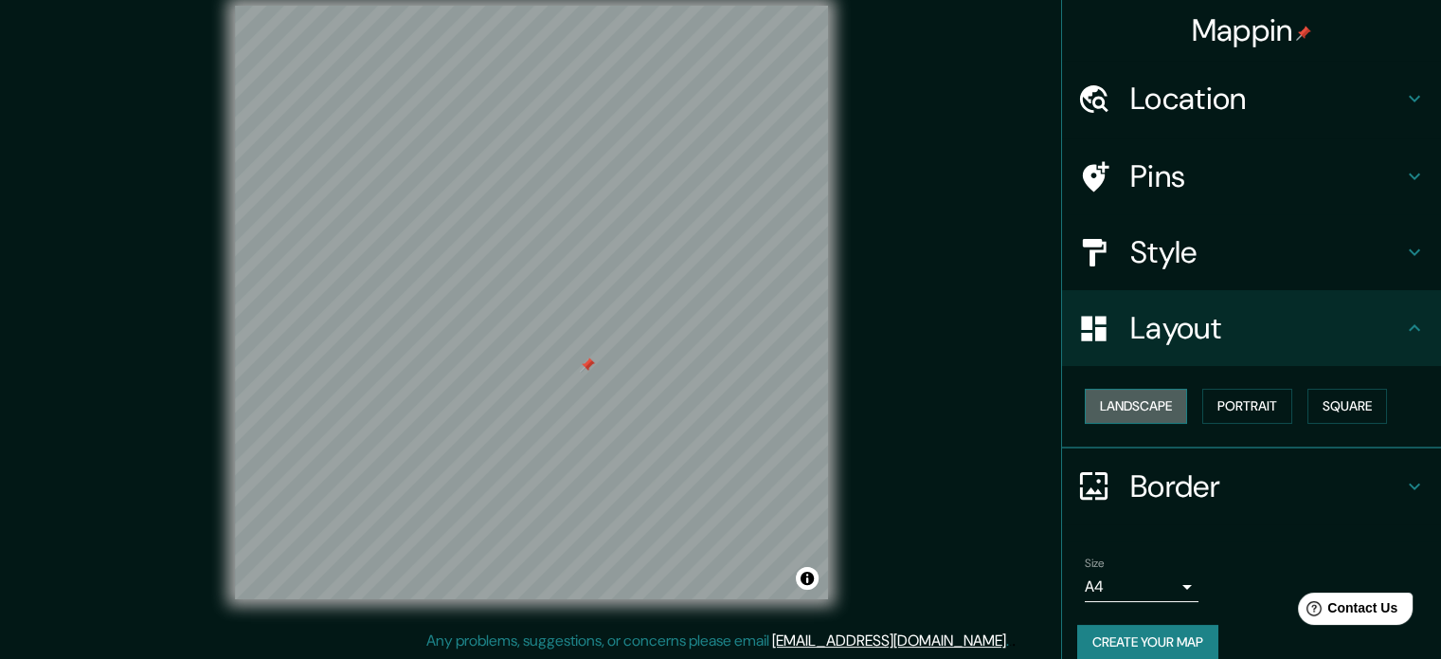
click at [1143, 409] on button "Landscape" at bounding box center [1136, 405] width 102 height 35
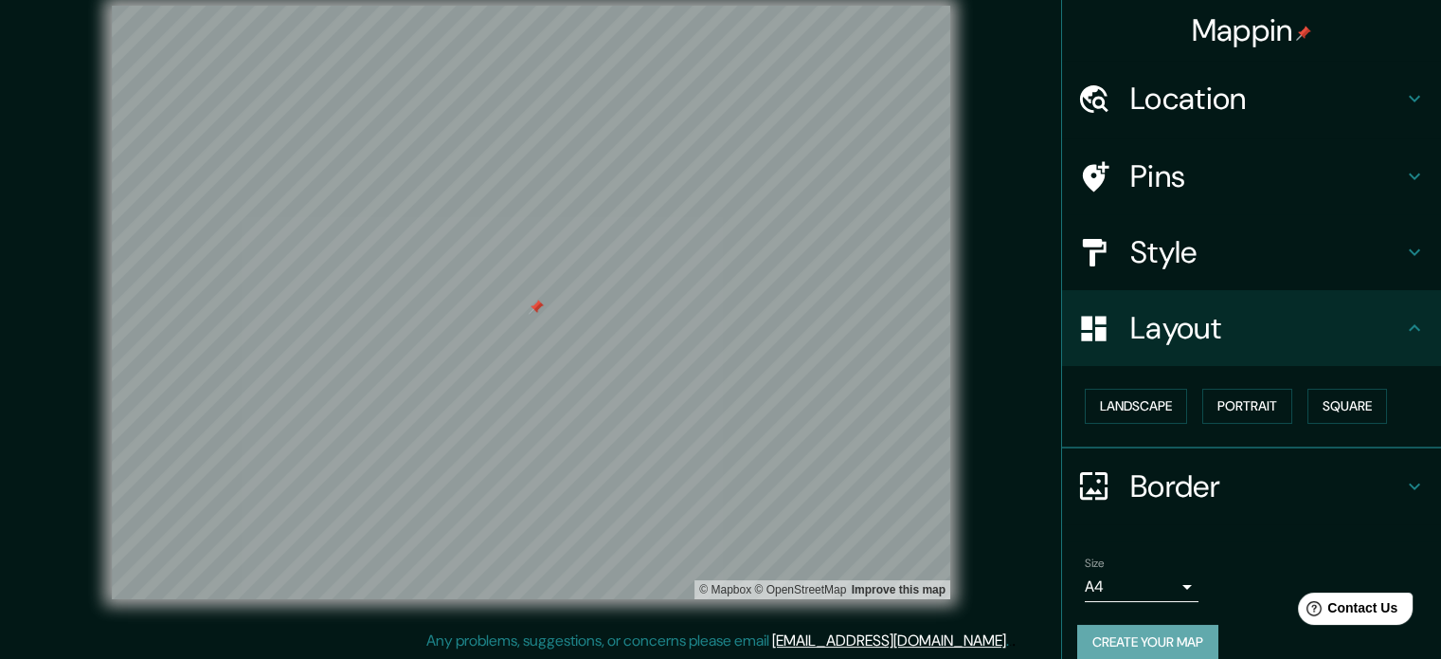
click at [1114, 635] on button "Create your map" at bounding box center [1147, 641] width 141 height 35
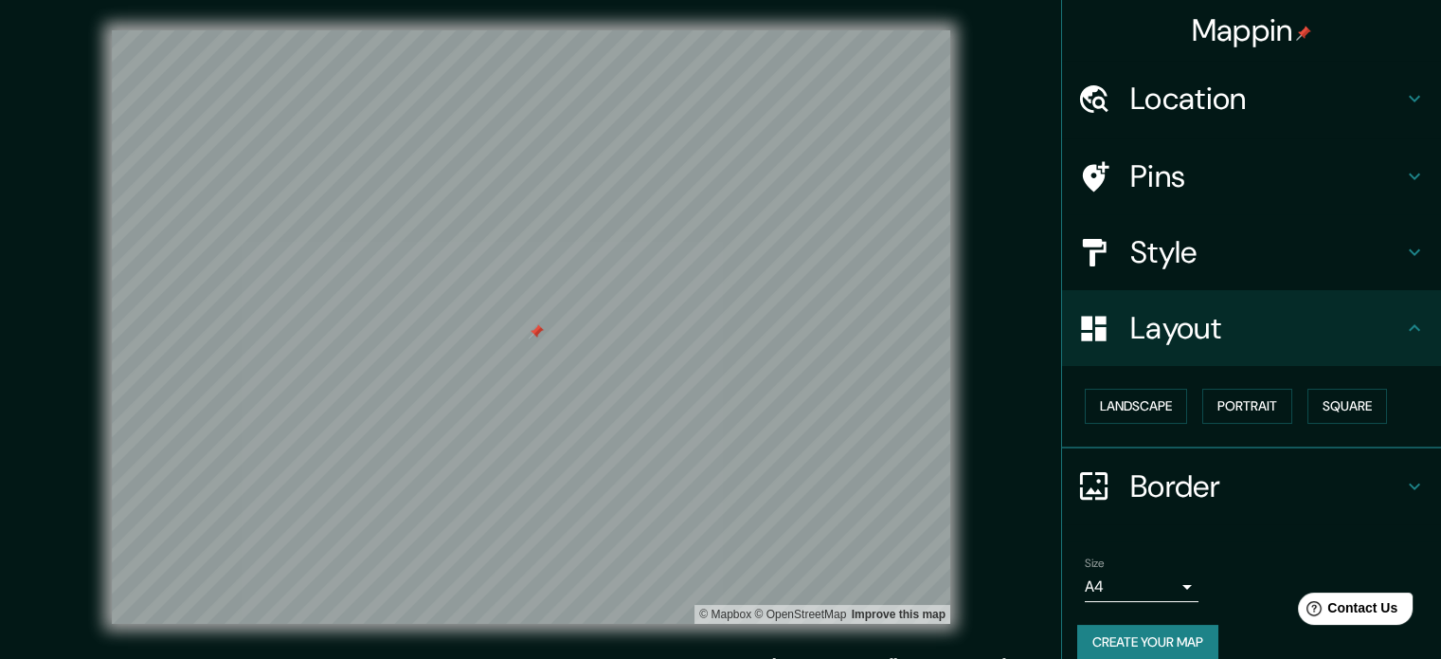
click at [1171, 257] on h4 "Style" at bounding box center [1266, 252] width 273 height 38
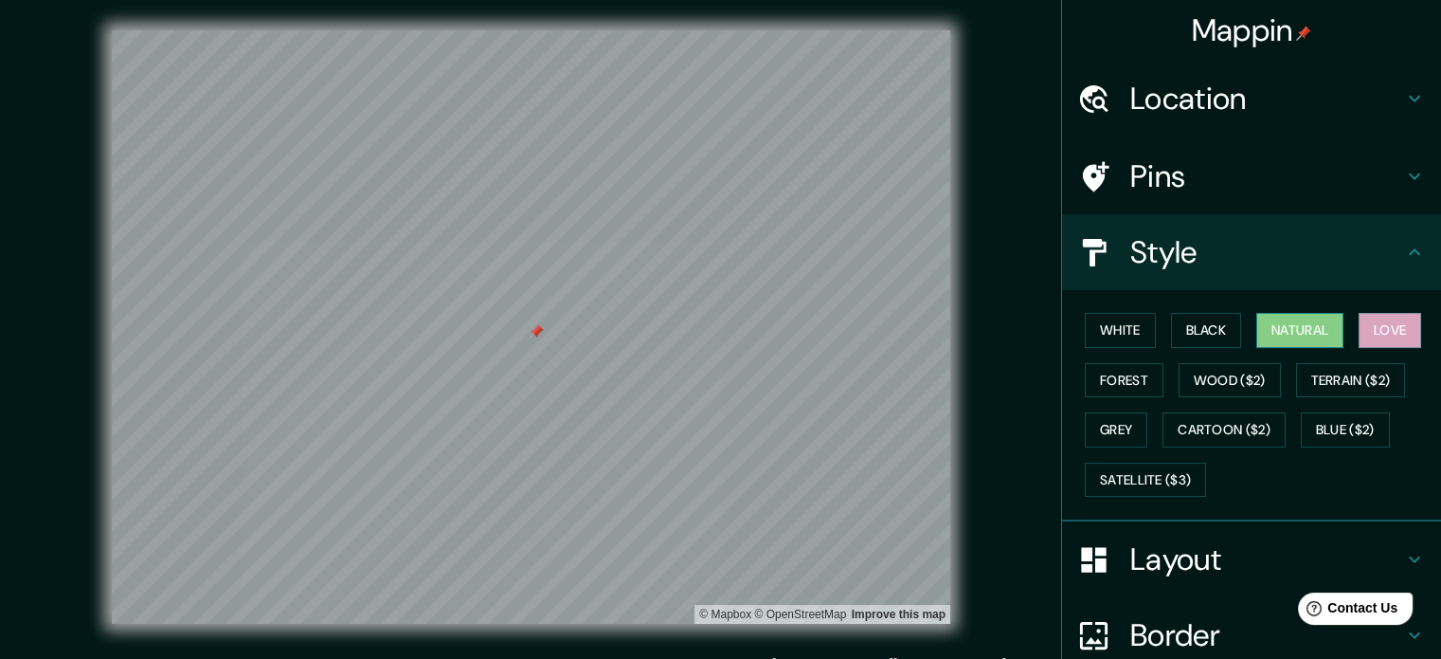
click at [1303, 337] on button "Natural" at bounding box center [1299, 330] width 87 height 35
click at [1191, 331] on button "Black" at bounding box center [1206, 330] width 71 height 35
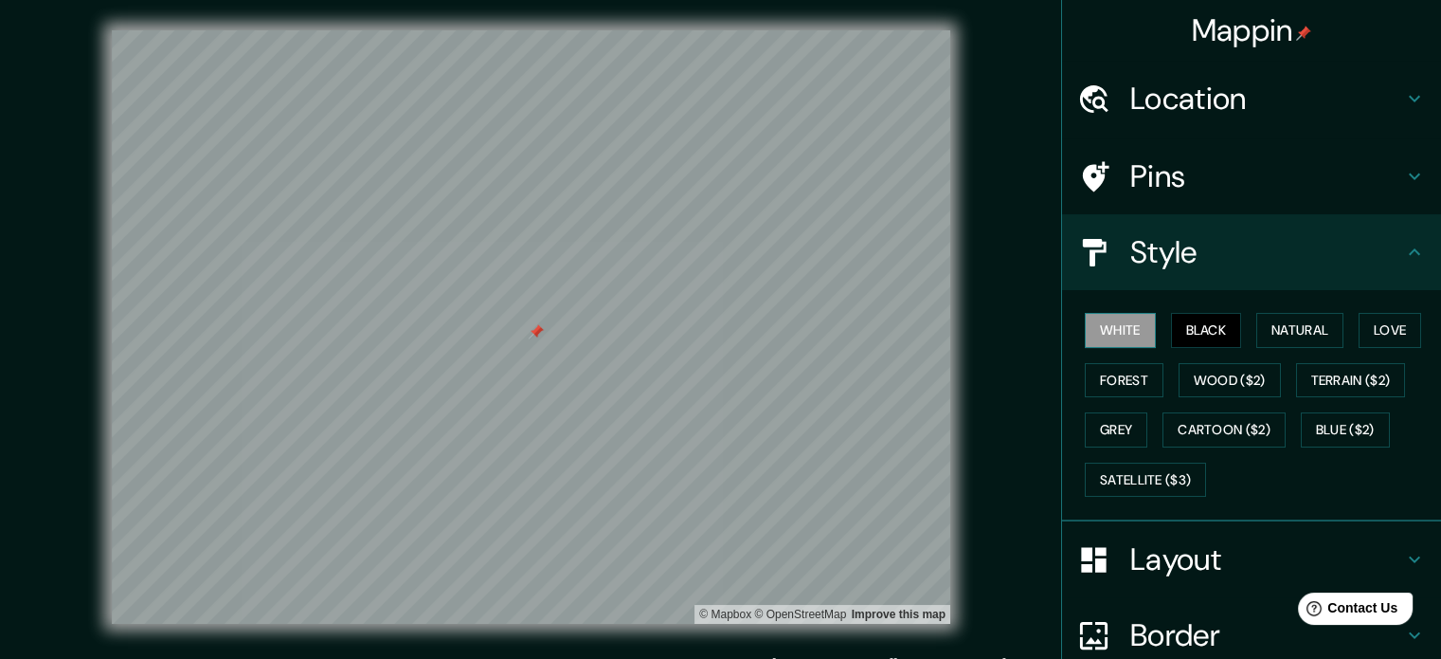
click at [1088, 338] on button "White" at bounding box center [1120, 330] width 71 height 35
click at [1285, 329] on button "Natural" at bounding box center [1299, 330] width 87 height 35
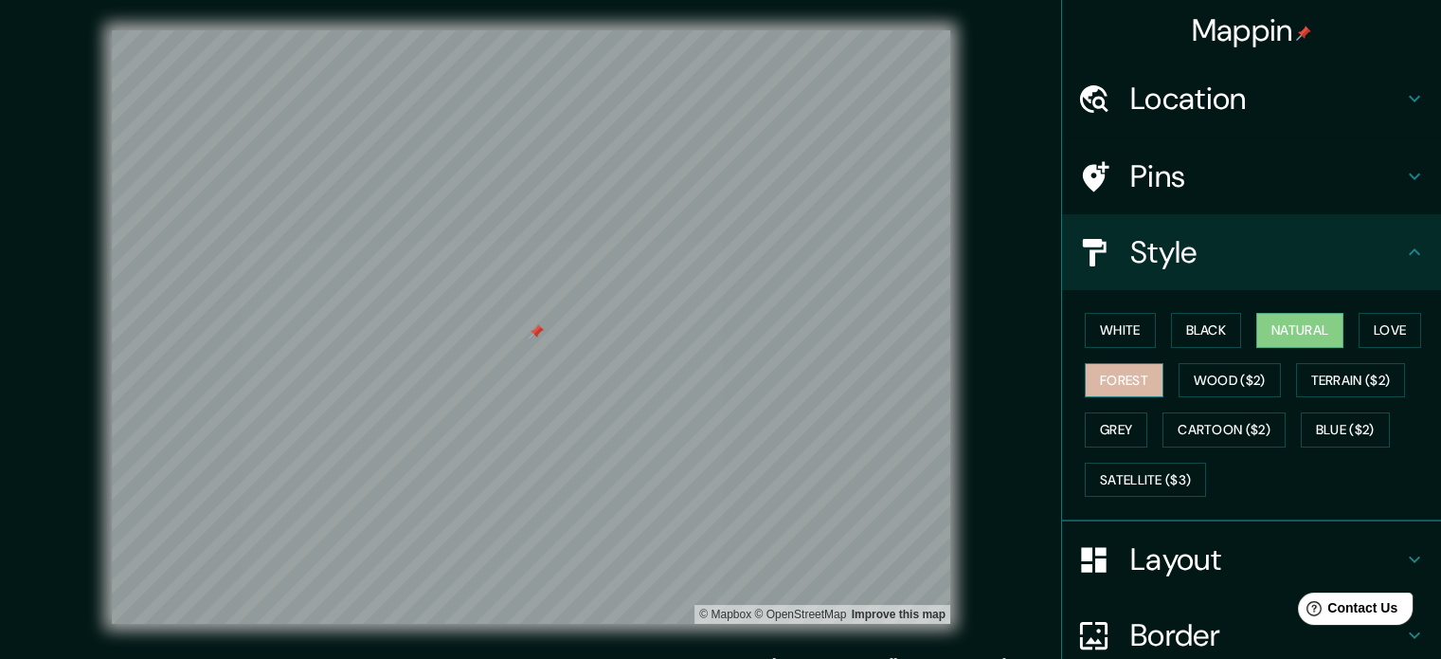
click at [1134, 382] on button "Forest" at bounding box center [1124, 380] width 79 height 35
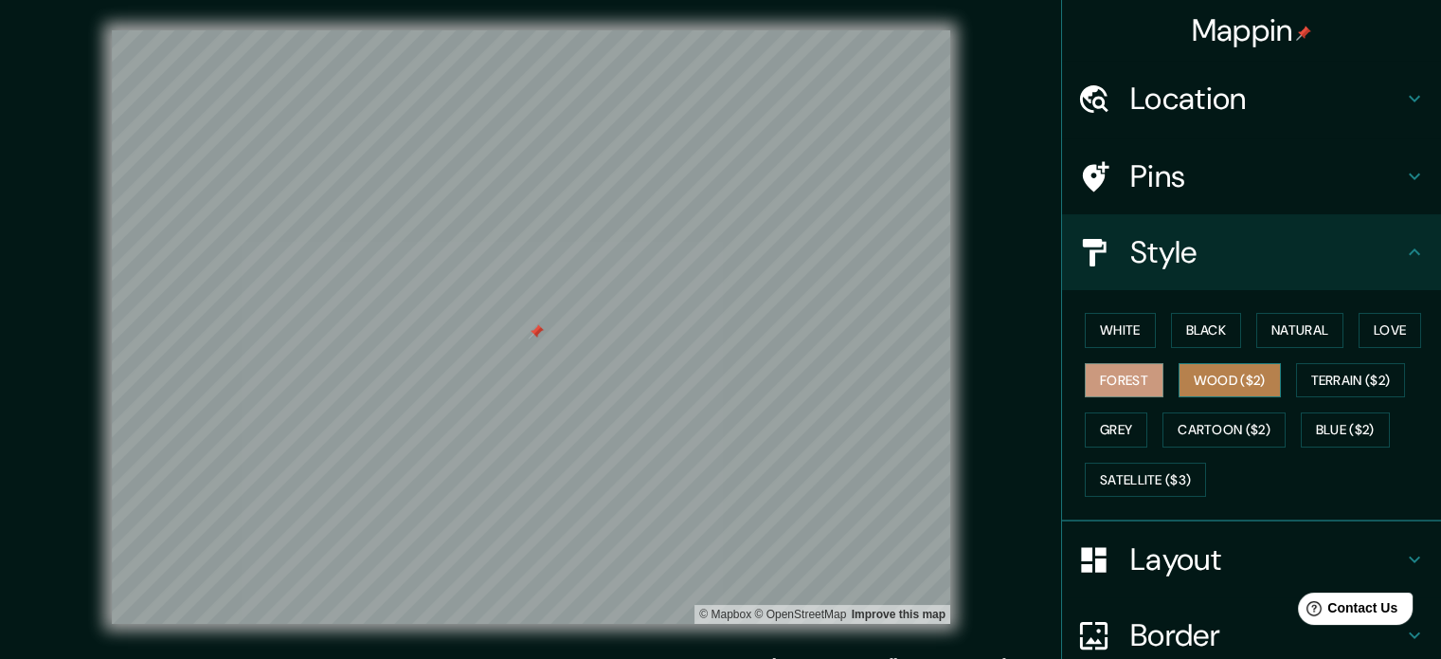
click at [1215, 379] on button "Wood ($2)" at bounding box center [1230, 380] width 102 height 35
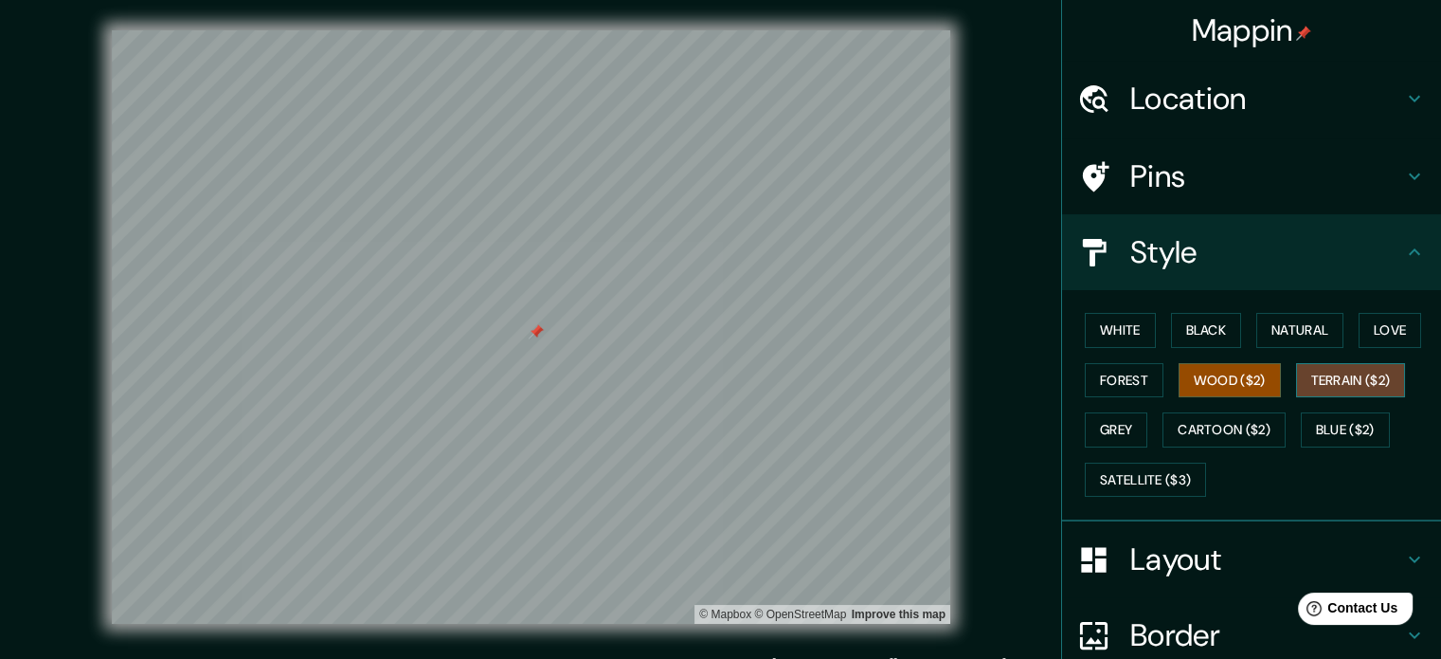
click at [1333, 378] on button "Terrain ($2)" at bounding box center [1351, 380] width 110 height 35
click at [1127, 424] on button "Grey" at bounding box center [1116, 429] width 63 height 35
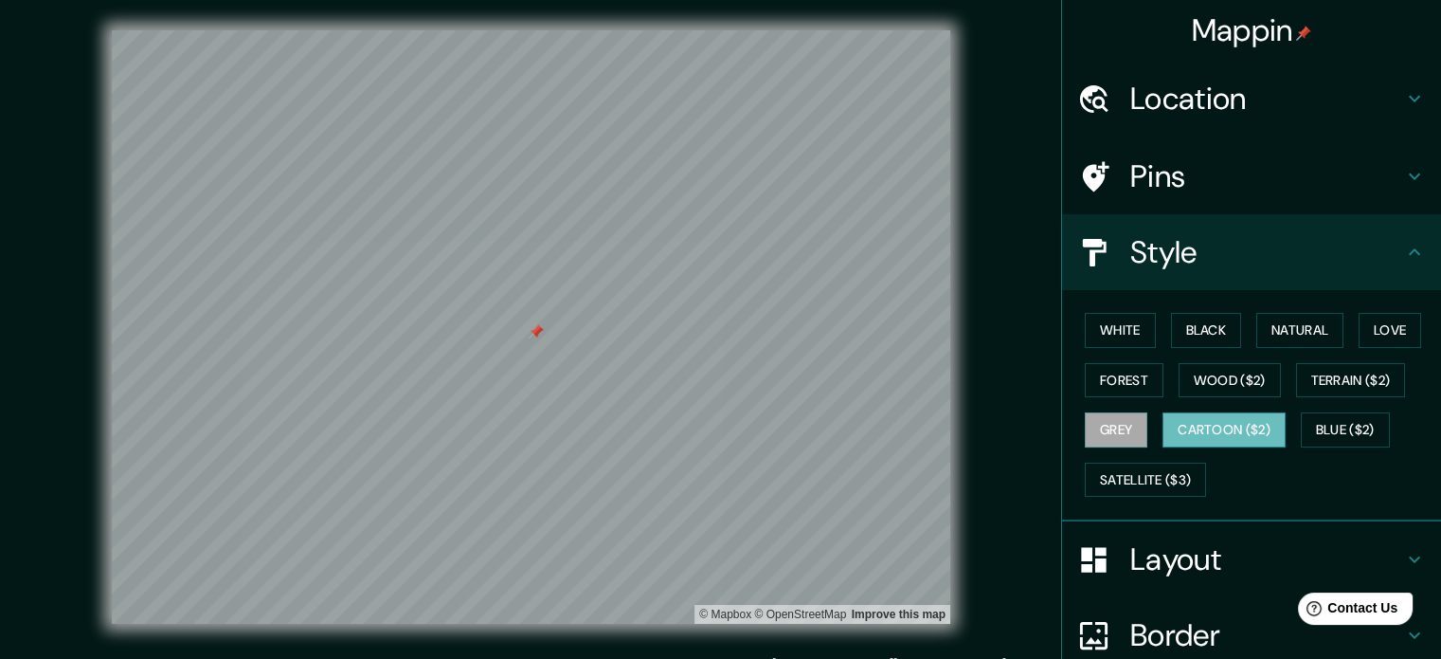
click at [1220, 416] on button "Cartoon ($2)" at bounding box center [1224, 429] width 123 height 35
click at [1324, 422] on button "Blue ($2)" at bounding box center [1345, 429] width 89 height 35
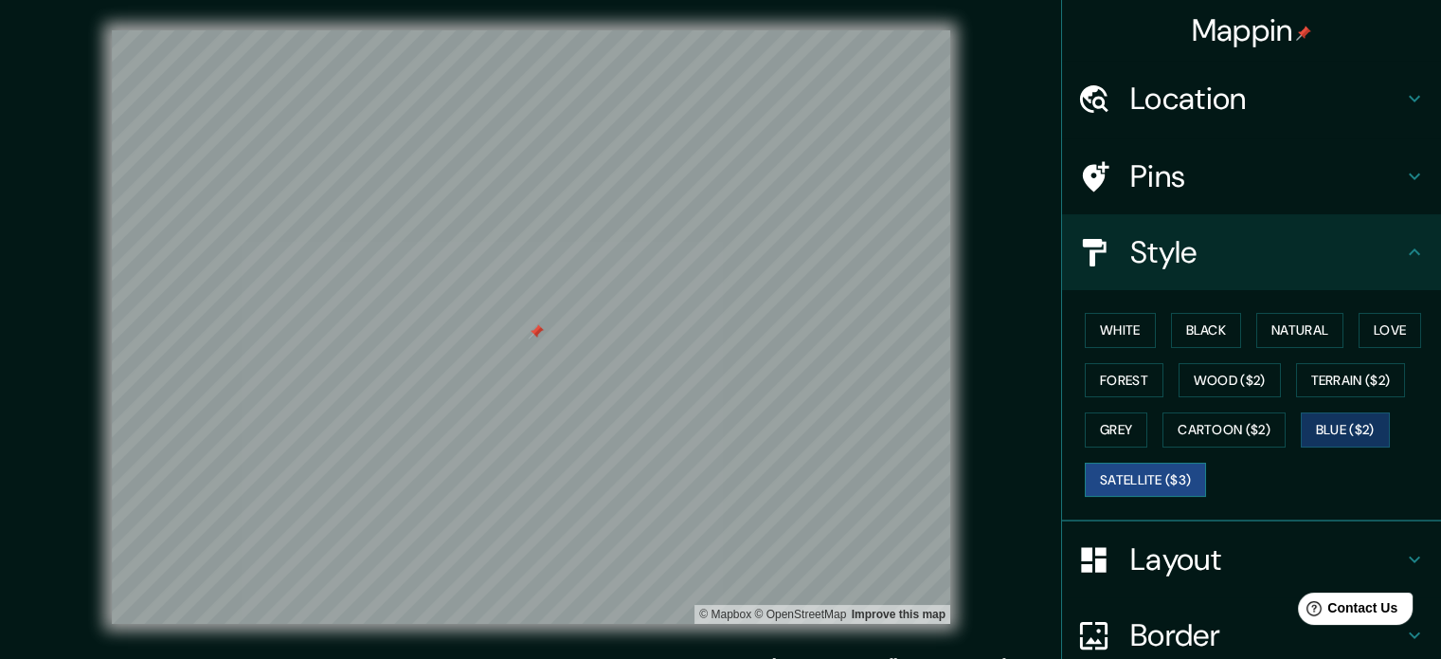
click at [1165, 472] on button "Satellite ($3)" at bounding box center [1145, 479] width 121 height 35
click at [1121, 333] on button "White" at bounding box center [1120, 330] width 71 height 35
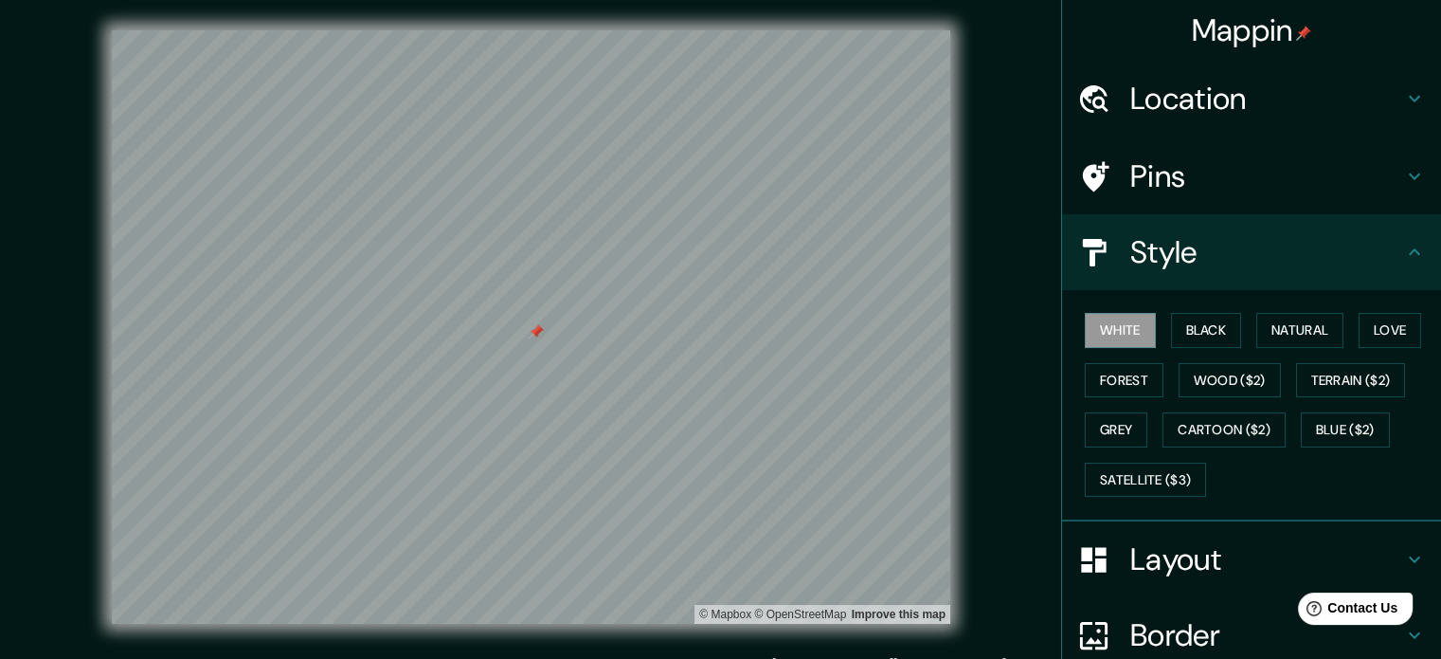
click at [1346, 321] on div "White Black Natural Love Forest Wood ($2) Terrain ($2) Grey Cartoon ($2) Blue (…" at bounding box center [1259, 404] width 364 height 199
click at [1364, 327] on button "Love" at bounding box center [1390, 330] width 63 height 35
click at [1195, 190] on h4 "Pins" at bounding box center [1266, 176] width 273 height 38
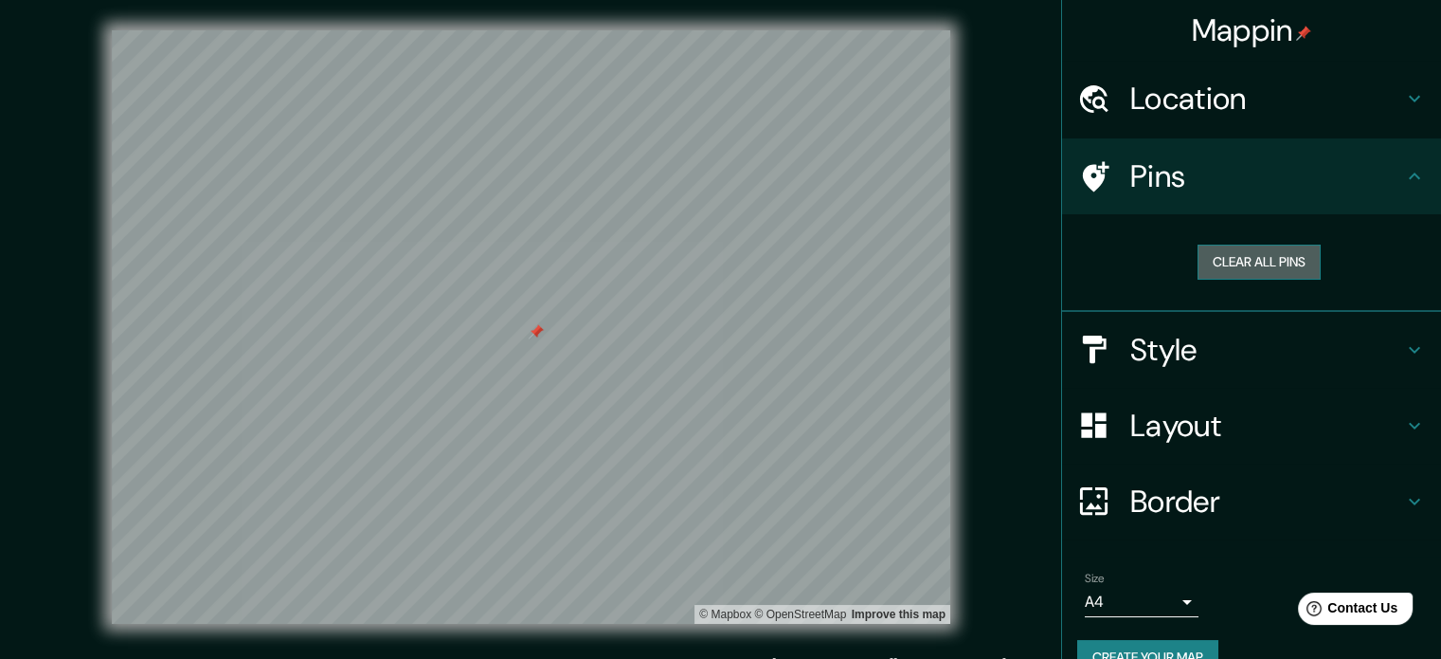
click at [1265, 259] on button "Clear all pins" at bounding box center [1259, 261] width 123 height 35
click at [1258, 257] on button "Clear all pins" at bounding box center [1259, 261] width 123 height 35
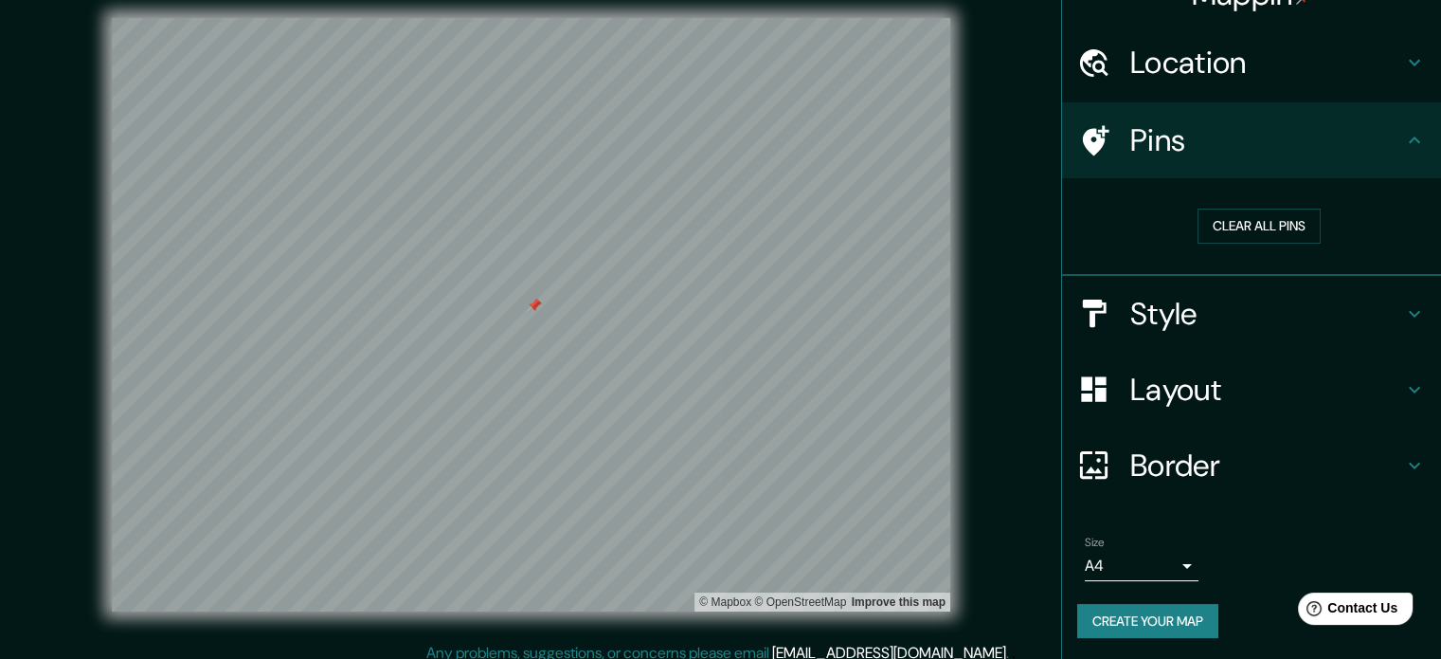
scroll to position [25, 0]
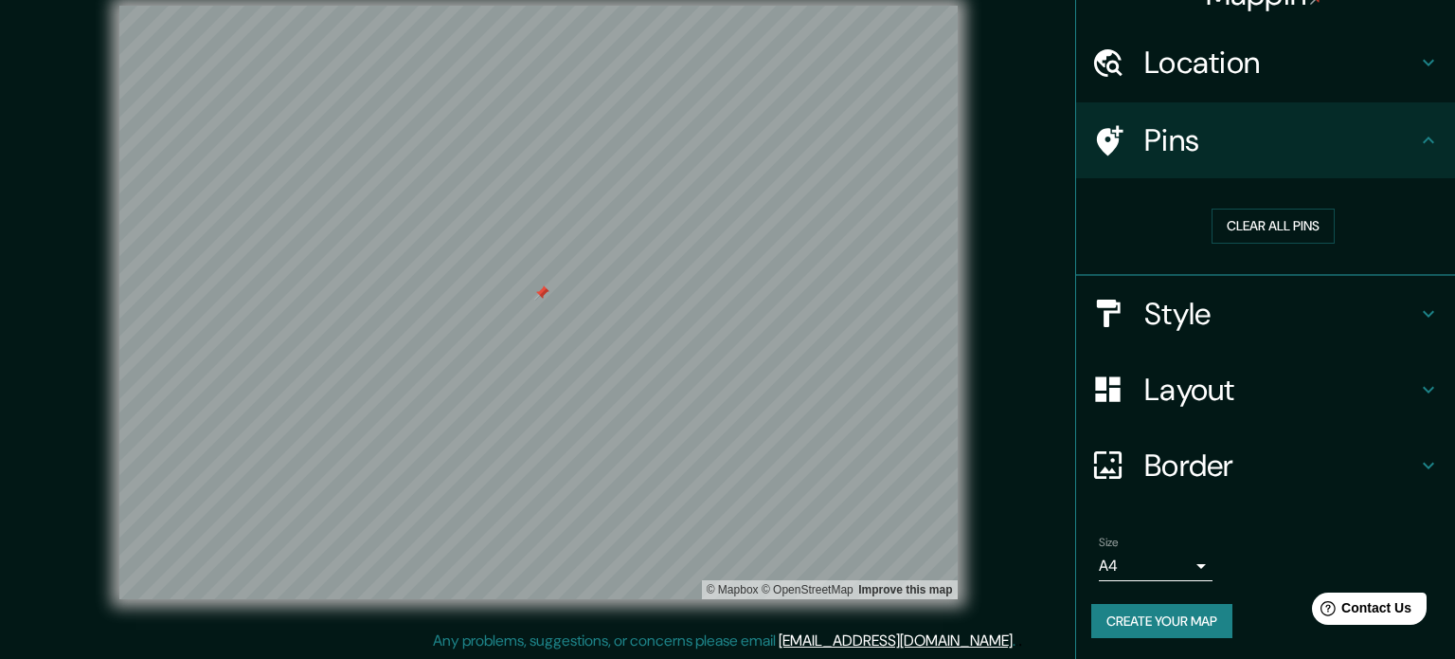
click at [1178, 571] on body "Mappin Location [GEOGRAPHIC_DATA] [GEOGRAPHIC_DATA], [GEOGRAPHIC_DATA], [GEOGRA…" at bounding box center [727, 304] width 1455 height 659
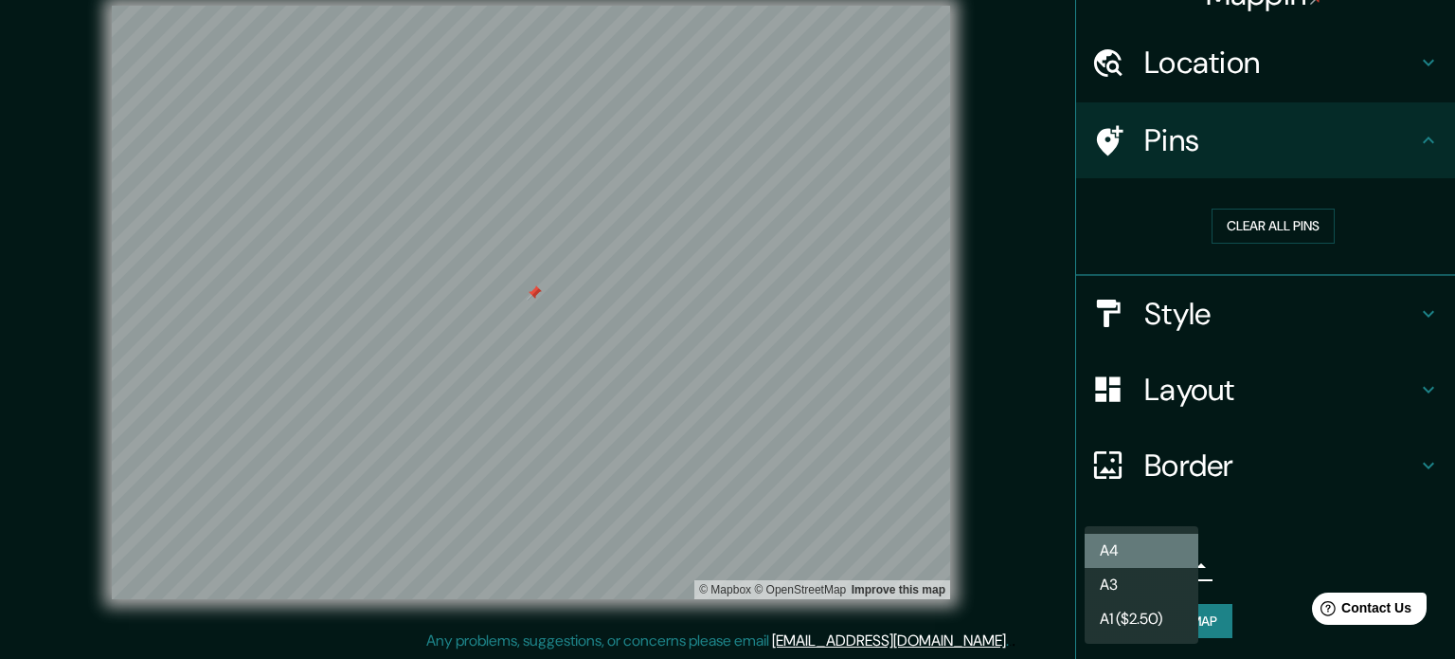
click at [1171, 551] on li "A4" at bounding box center [1142, 550] width 114 height 34
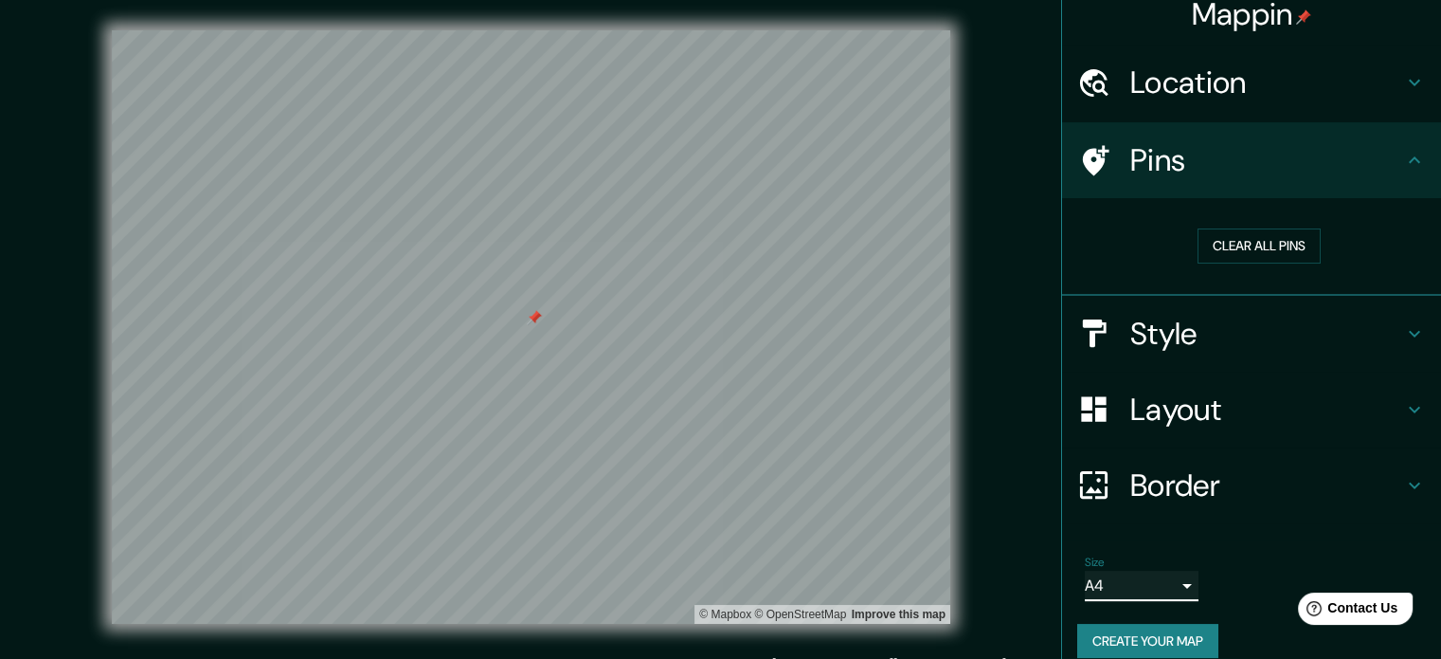
scroll to position [36, 0]
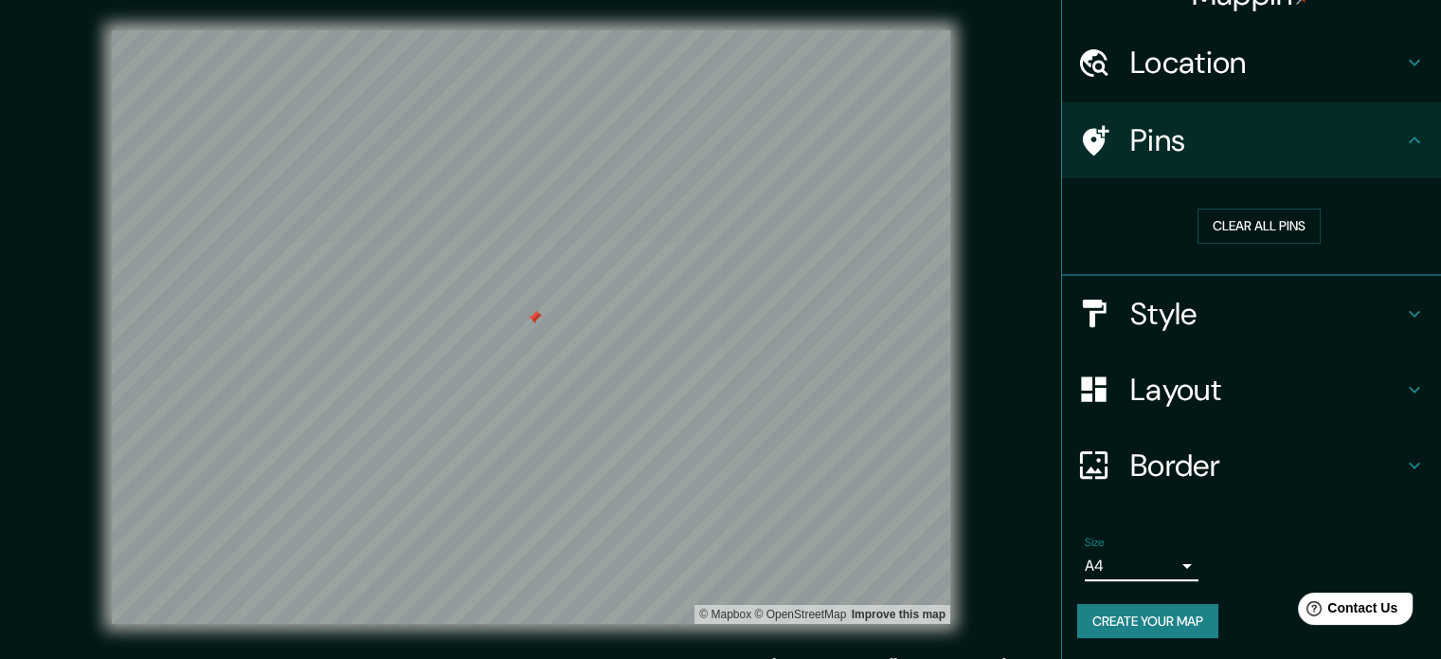
click at [1023, 187] on div "© Mapbox © OpenStreetMap Improve this map" at bounding box center [531, 326] width 1297 height 593
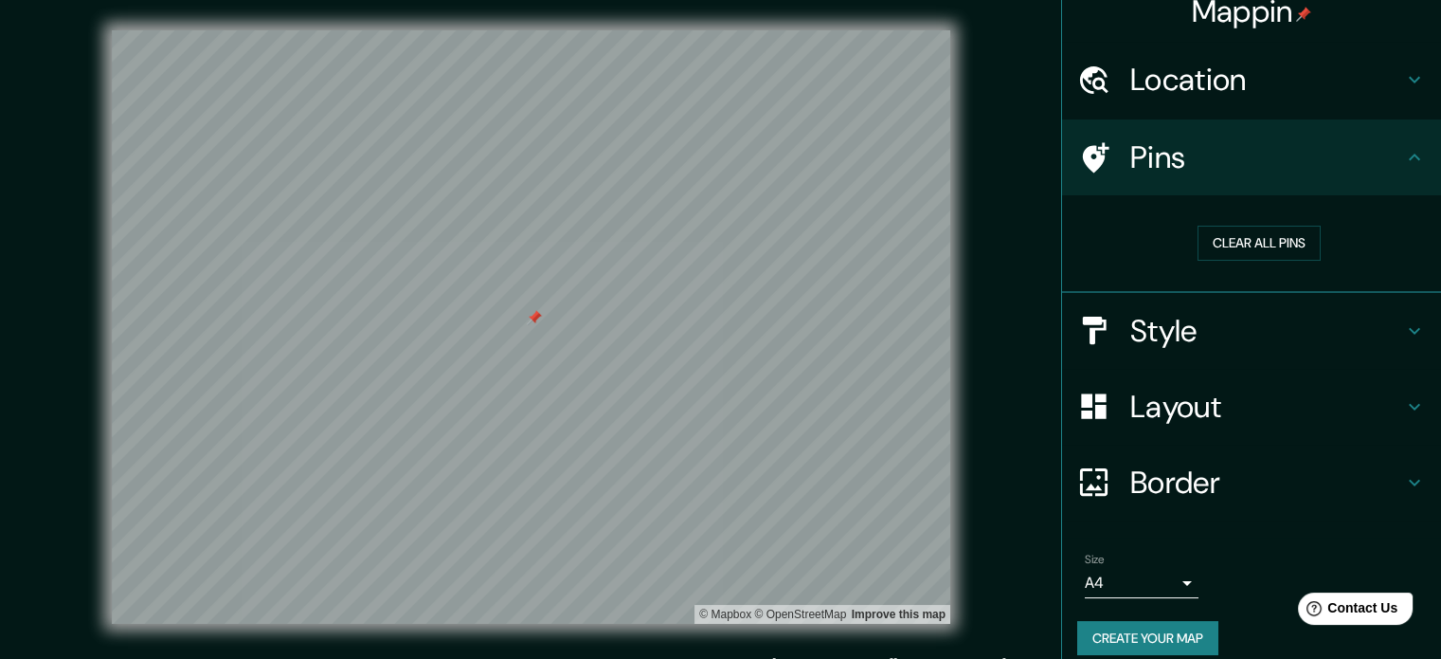
scroll to position [0, 0]
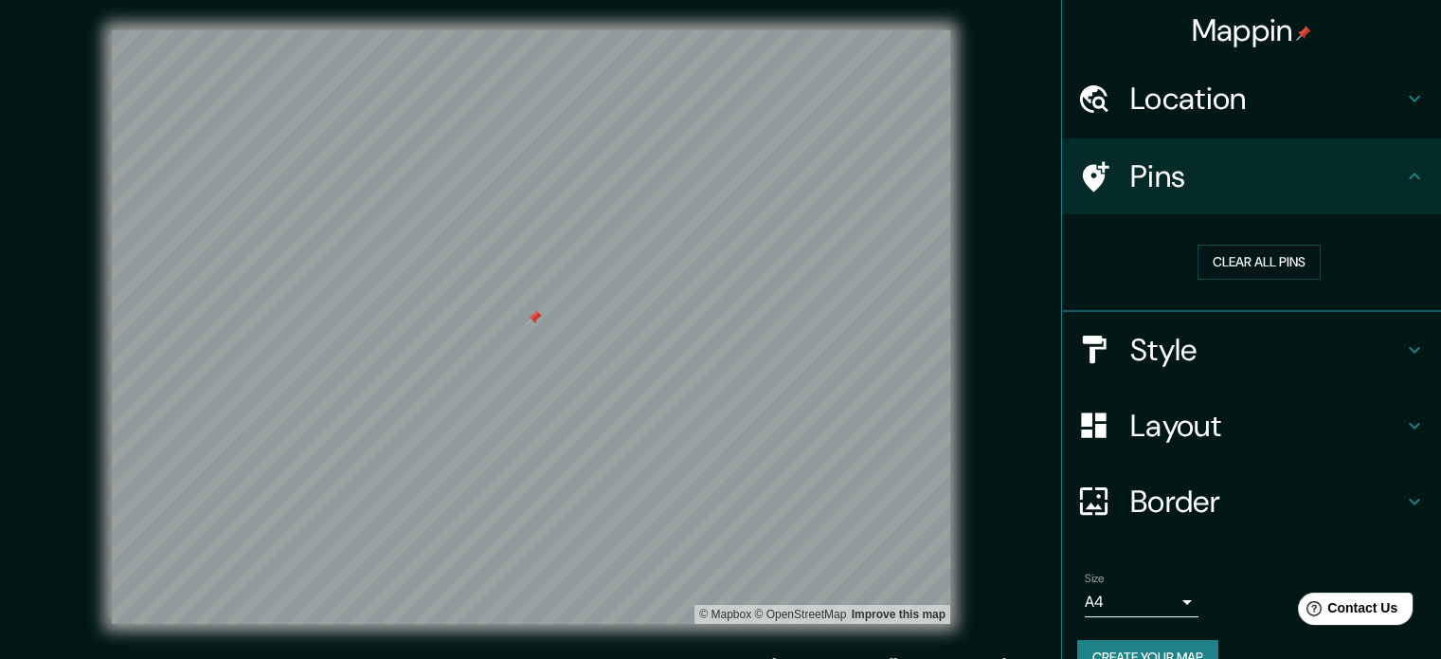
click at [1192, 345] on h4 "Style" at bounding box center [1266, 350] width 273 height 38
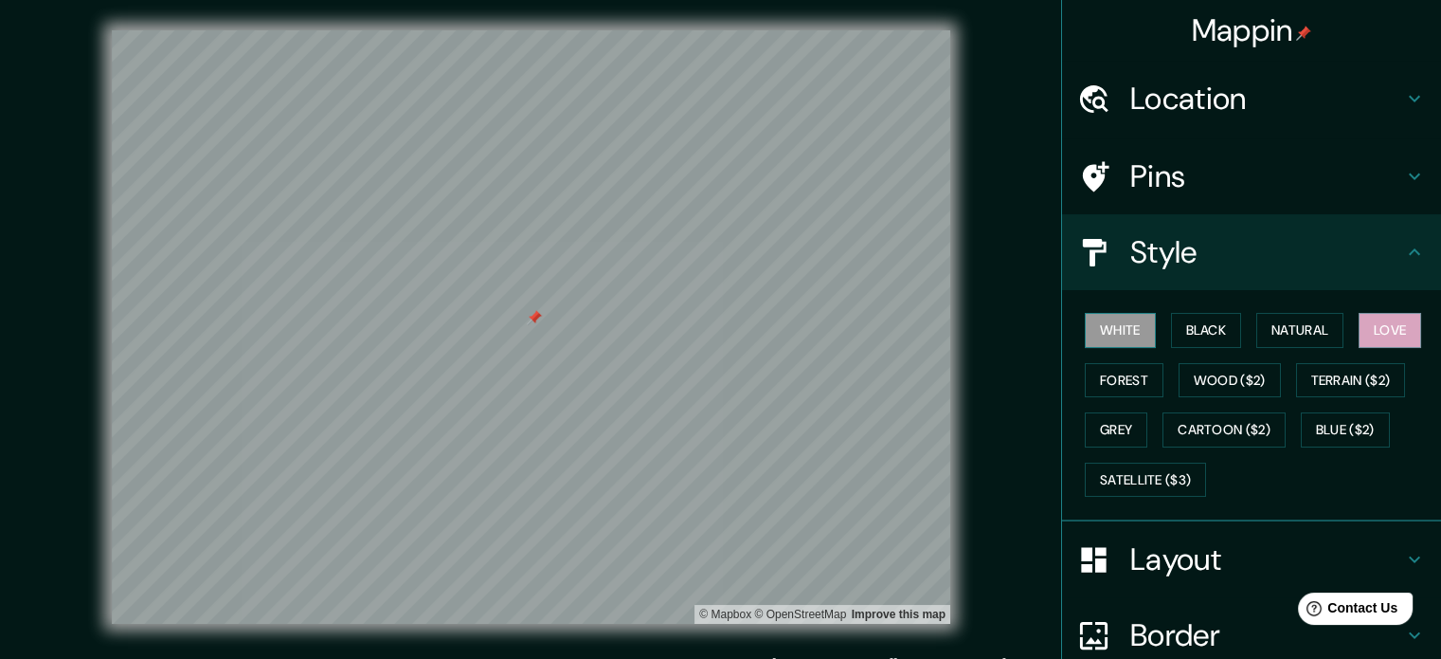
click at [1112, 332] on button "White" at bounding box center [1120, 330] width 71 height 35
click at [1406, 328] on button "Love" at bounding box center [1390, 330] width 63 height 35
click at [1304, 333] on button "Natural" at bounding box center [1299, 330] width 87 height 35
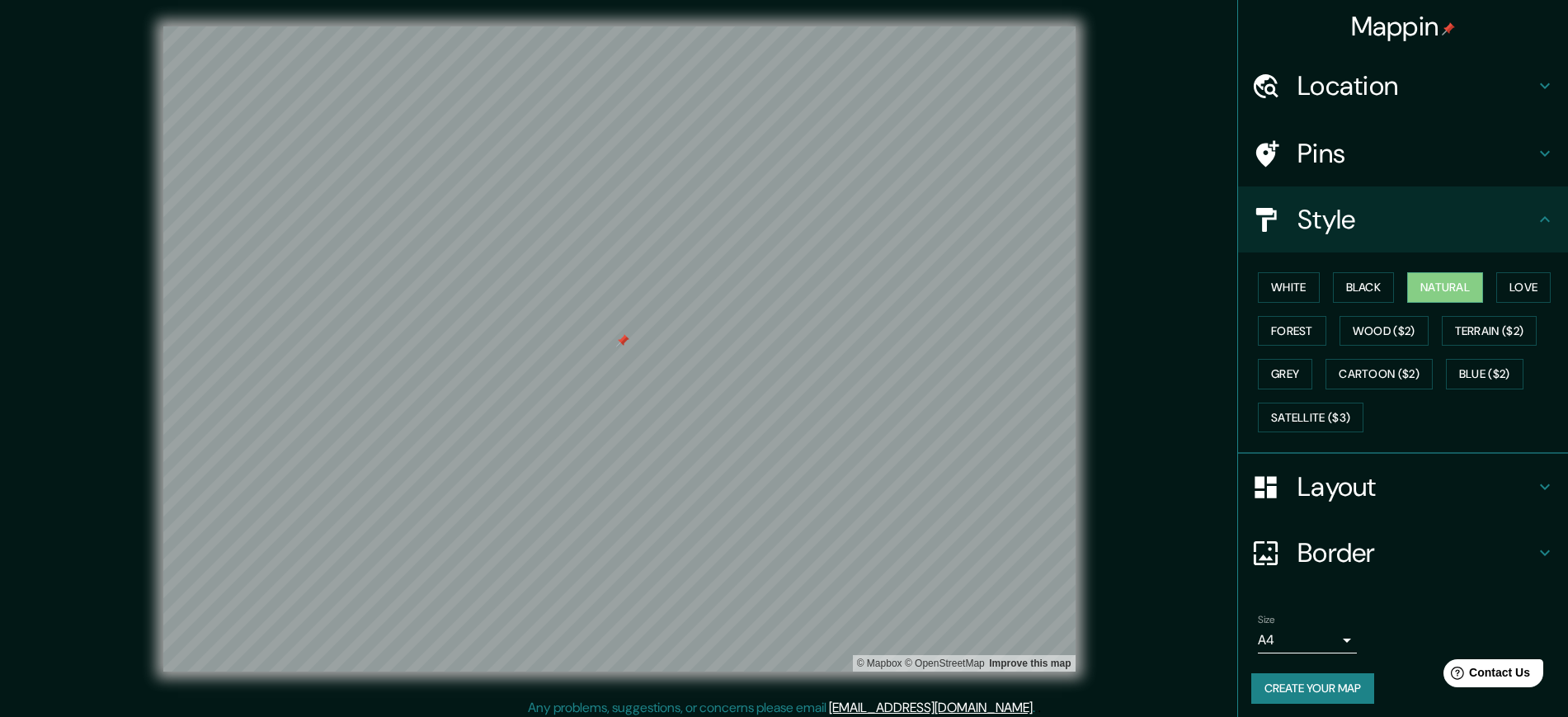
drag, startPoint x: 1235, startPoint y: 1, endPoint x: 1196, endPoint y: 368, distance: 369.1
click at [1196, 368] on div "© Mapbox © OpenStreetMap Improve this map" at bounding box center [619, 348] width 1411 height 646
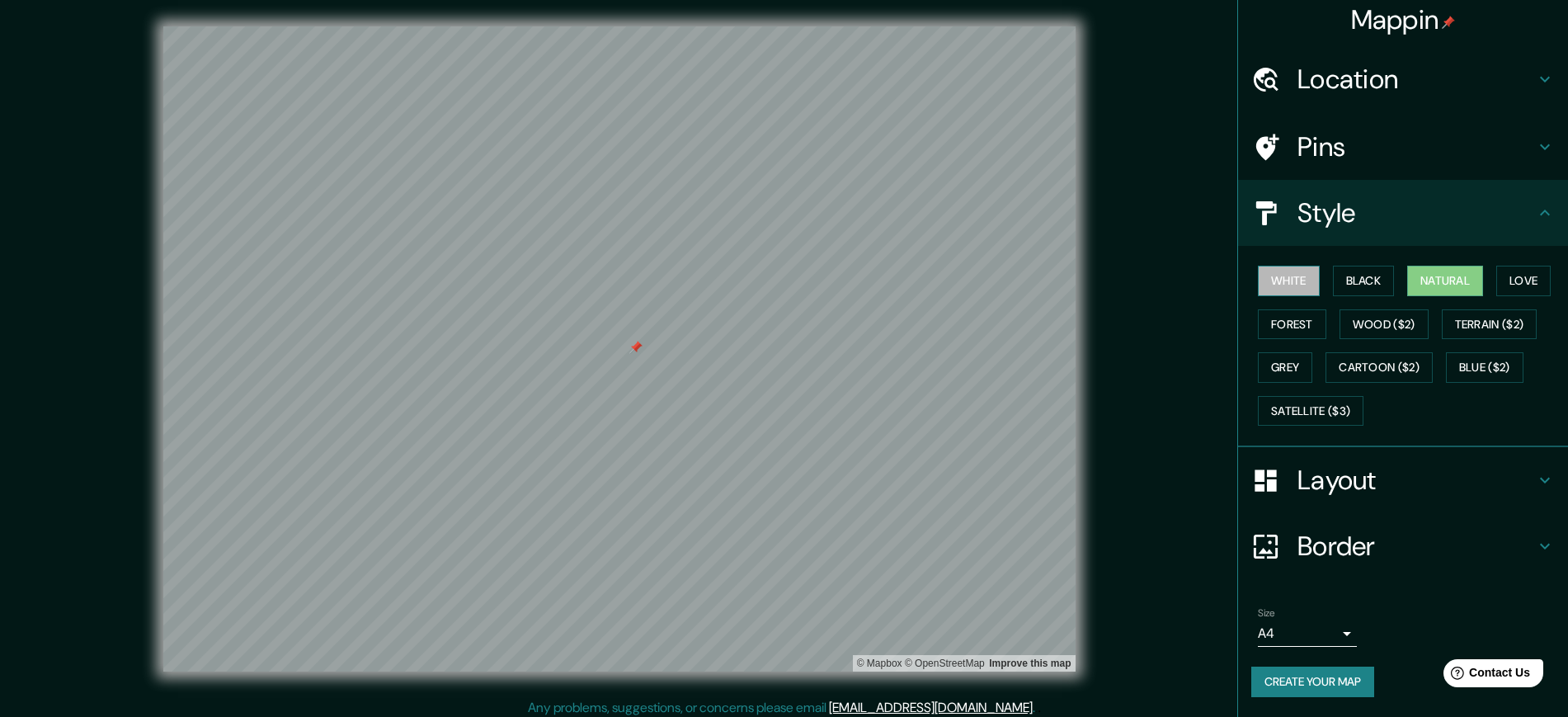
click at [1254, 282] on button "White" at bounding box center [1289, 281] width 62 height 30
click at [1254, 322] on button "Forest" at bounding box center [1292, 324] width 69 height 30
click at [1254, 274] on button "Black" at bounding box center [1363, 281] width 62 height 30
click at [1254, 315] on button "Wood ($2)" at bounding box center [1384, 324] width 89 height 30
click at [1254, 284] on button "Natural" at bounding box center [1445, 281] width 76 height 30
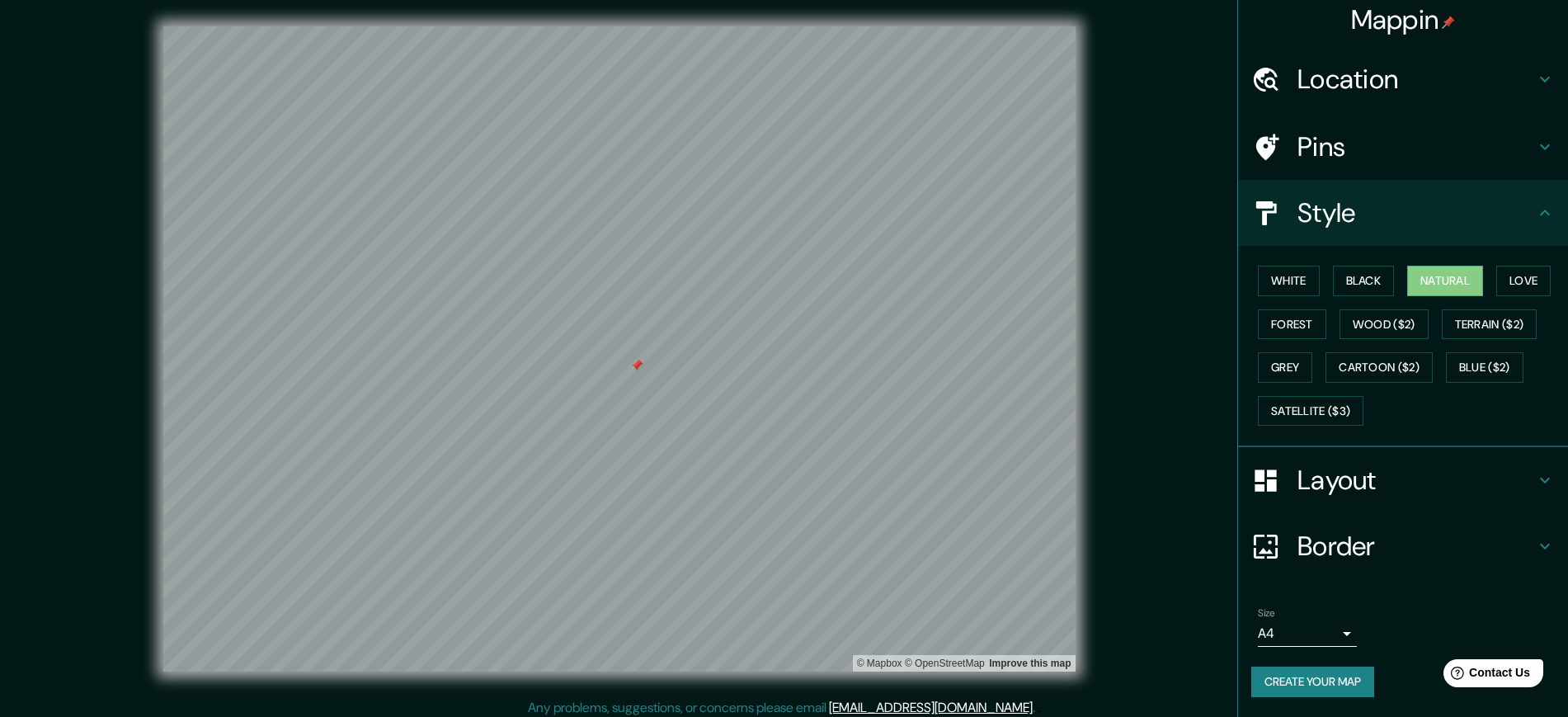
click at [1254, 460] on div "Layout" at bounding box center [1403, 481] width 330 height 66
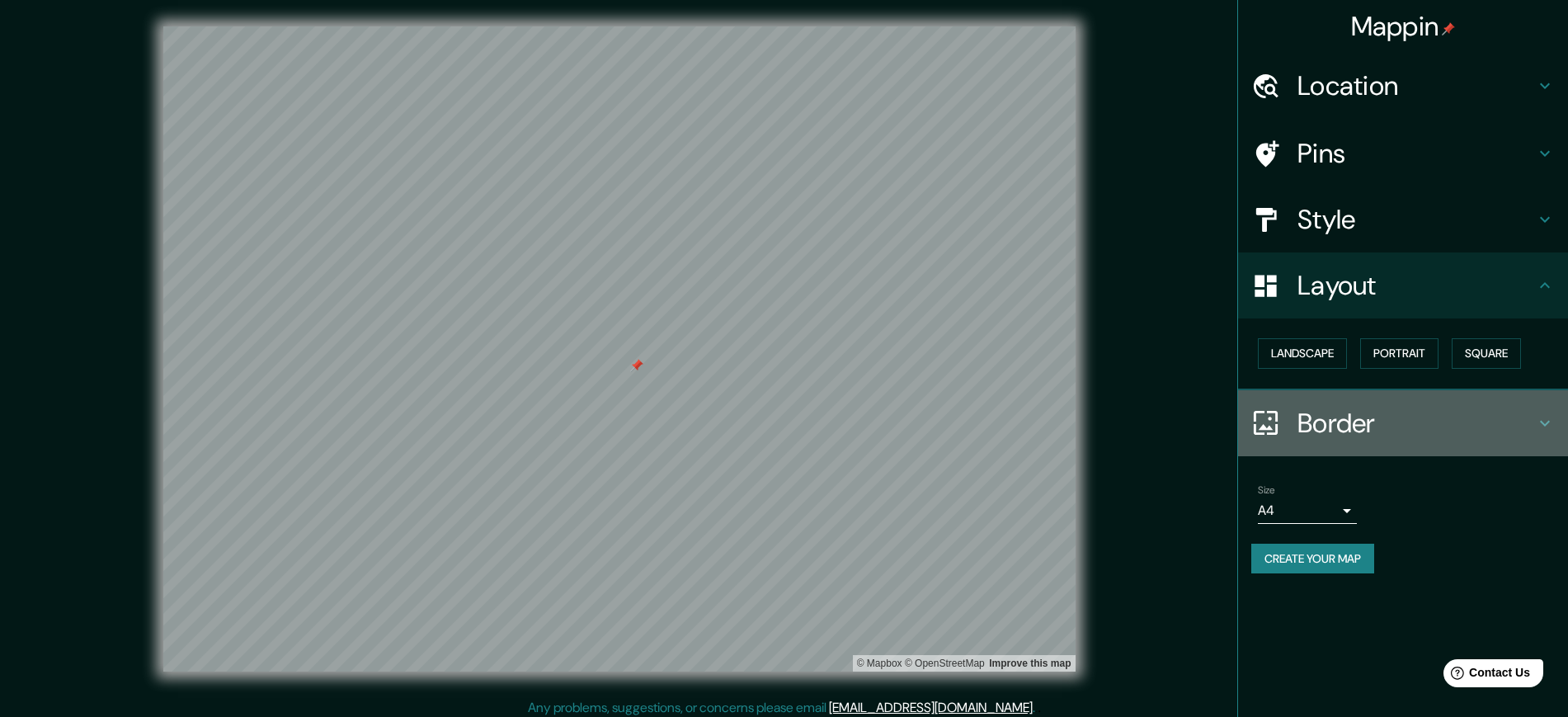
click at [1254, 411] on h4 "Border" at bounding box center [1417, 423] width 238 height 33
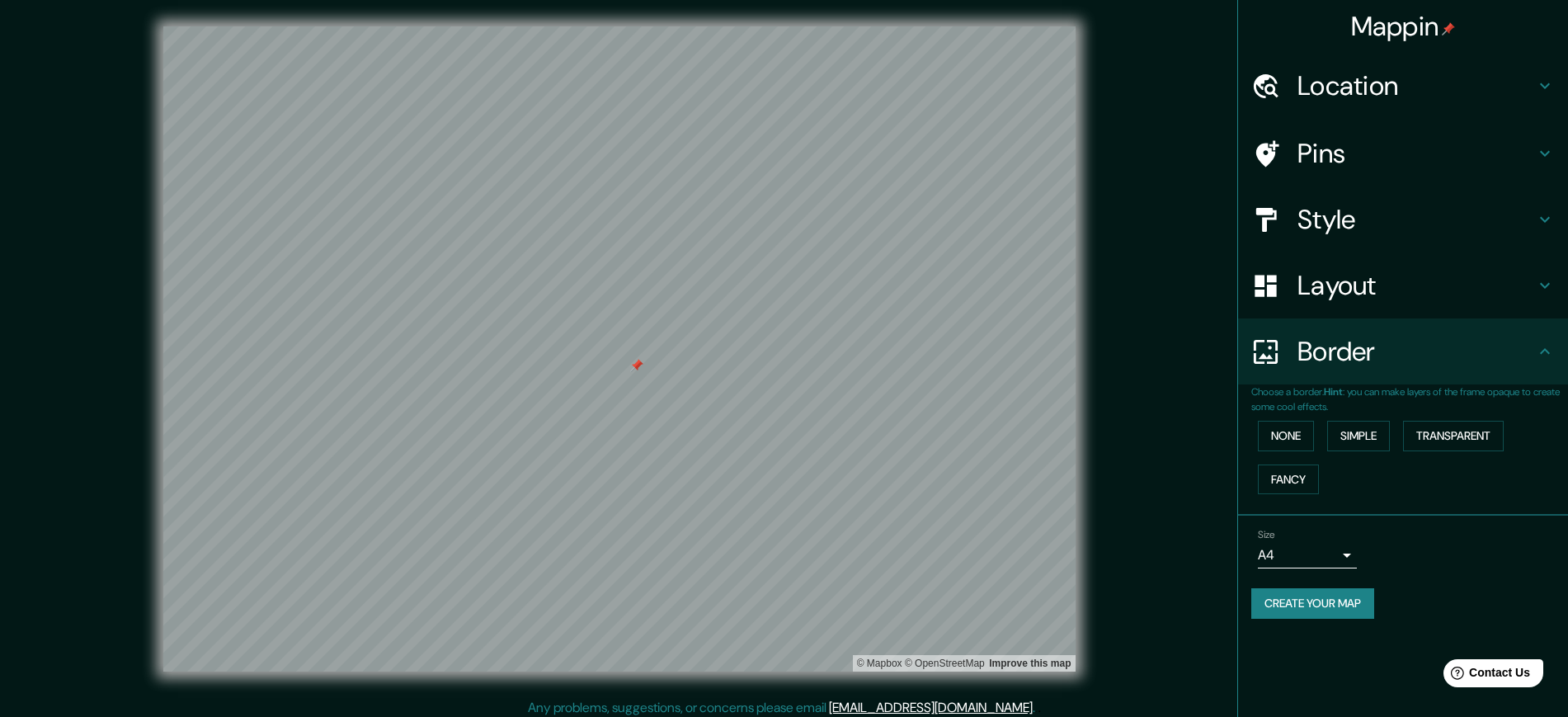
click at [1254, 391] on p "Choose a border. Hint : you can make layers of the frame opaque to create some …" at bounding box center [1410, 400] width 317 height 30
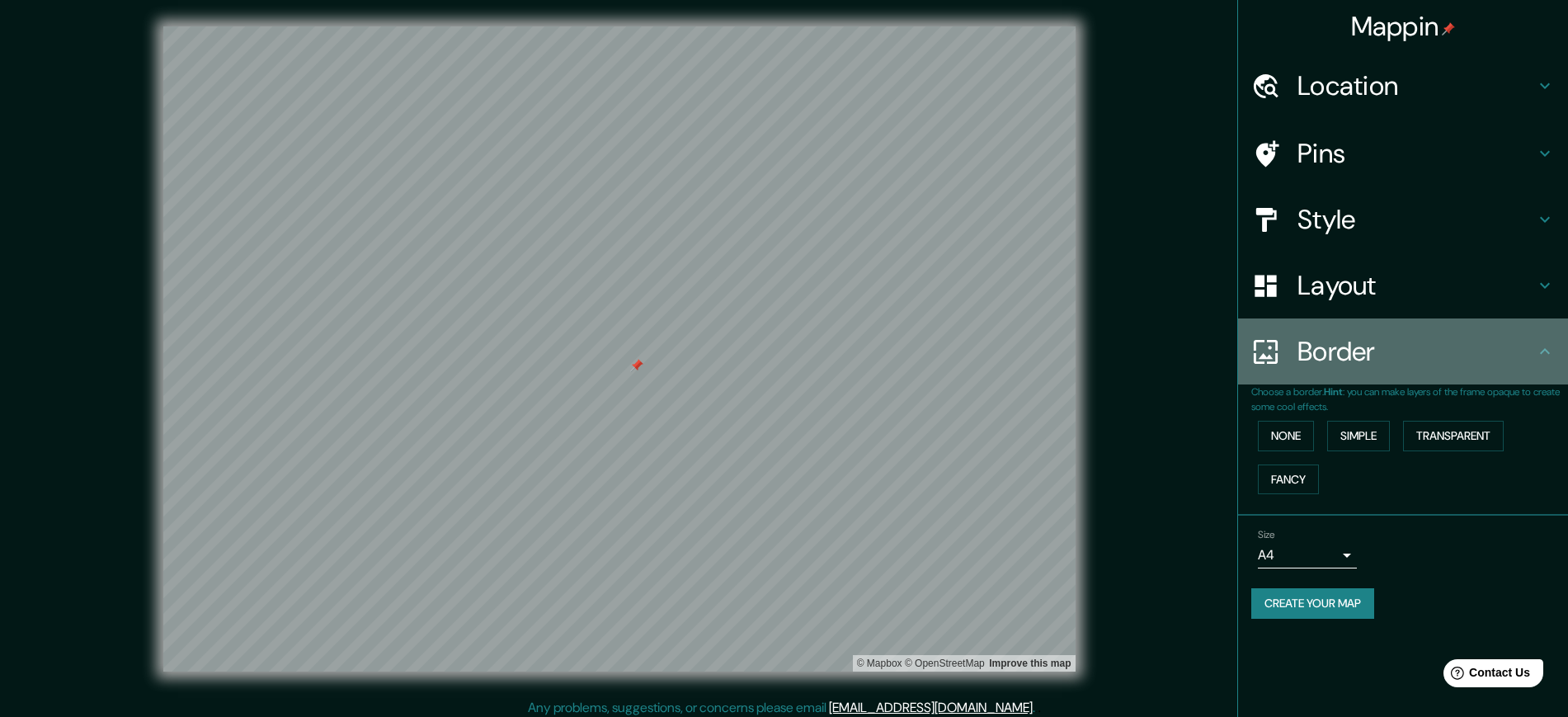
click at [1254, 348] on icon at bounding box center [1544, 351] width 20 height 20
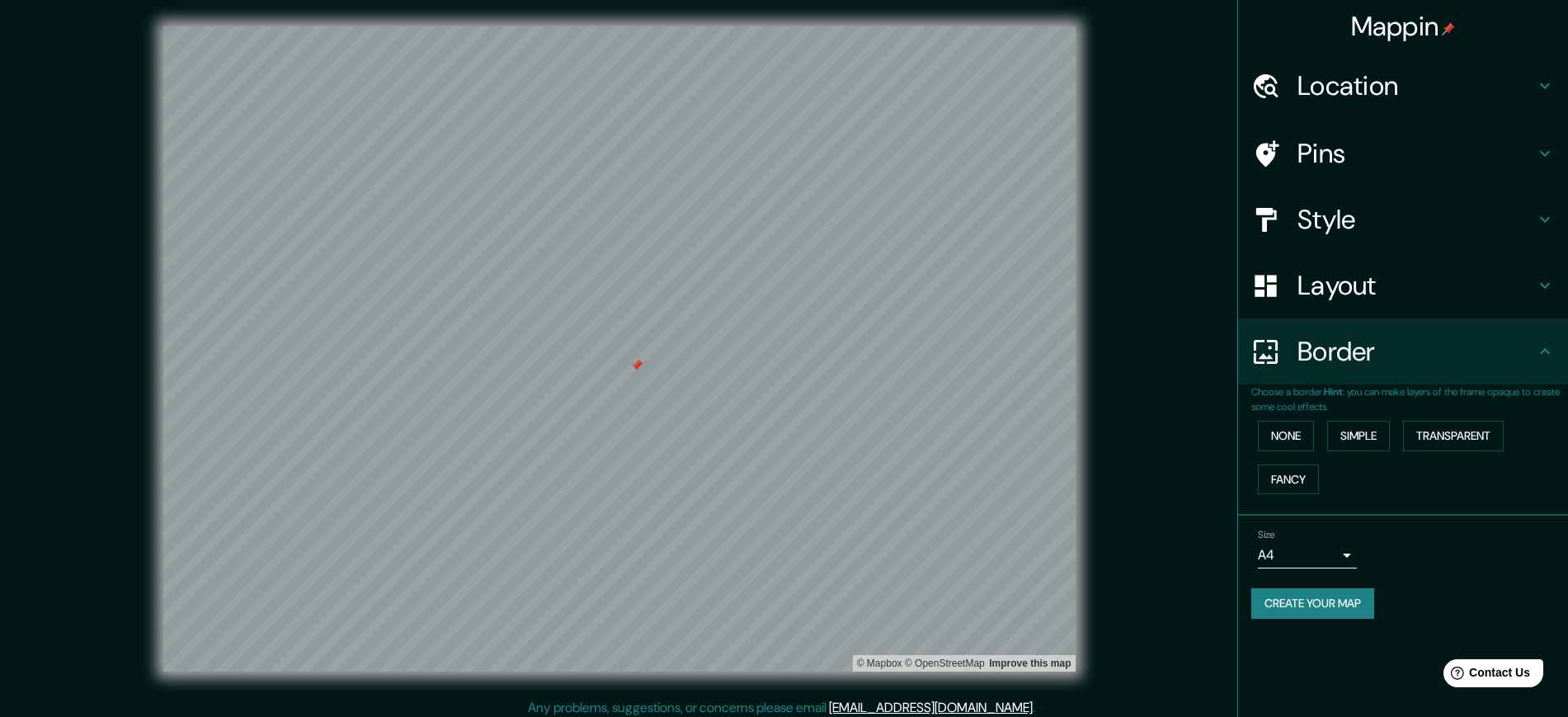
click at [1254, 345] on icon at bounding box center [1544, 351] width 20 height 20
click at [1254, 573] on button "Create your map" at bounding box center [1312, 604] width 123 height 30
click at [1254, 573] on div "Create your map" at bounding box center [1403, 604] width 304 height 30
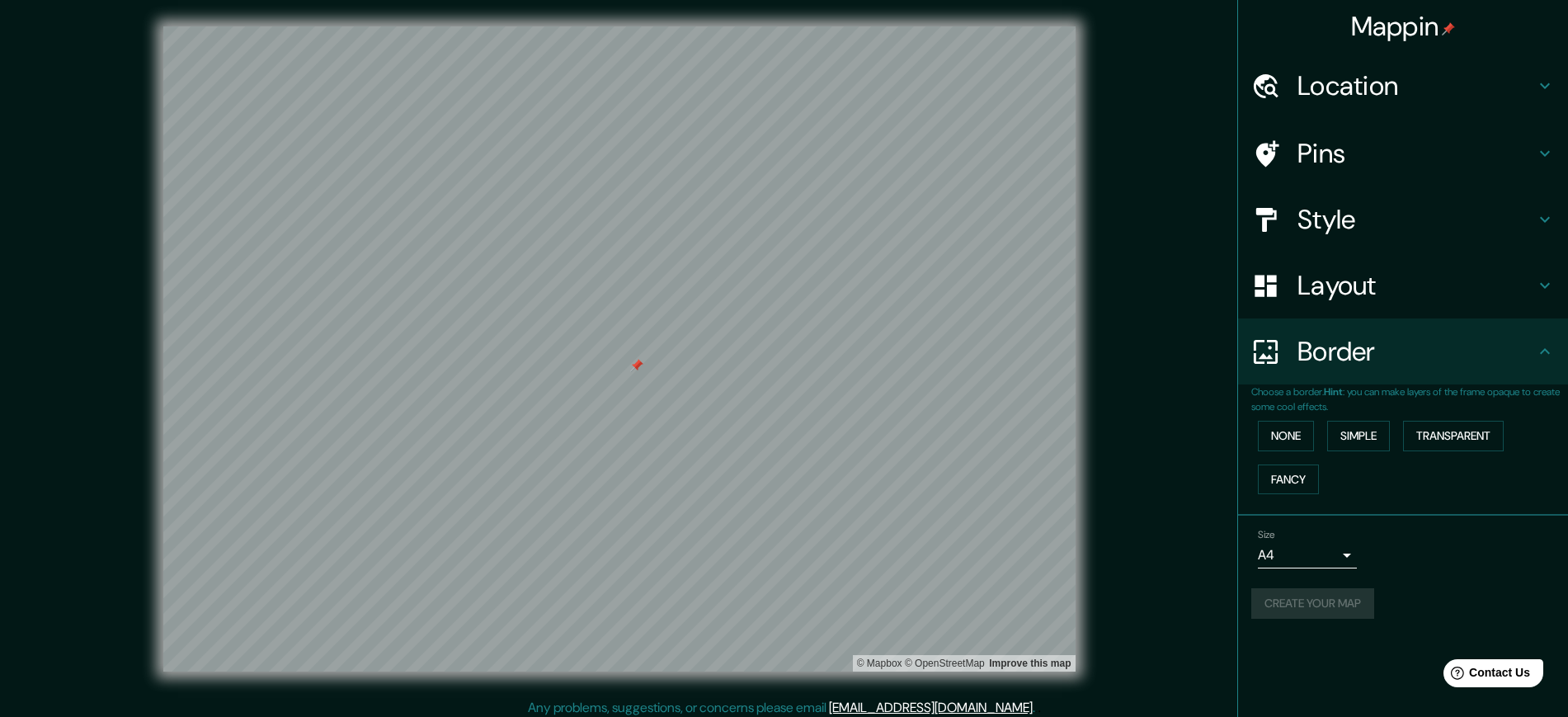
click at [1254, 573] on div "Create your map" at bounding box center [1403, 604] width 304 height 30
click at [1254, 573] on button "Create your map" at bounding box center [1312, 604] width 123 height 30
